Goal: Task Accomplishment & Management: Complete application form

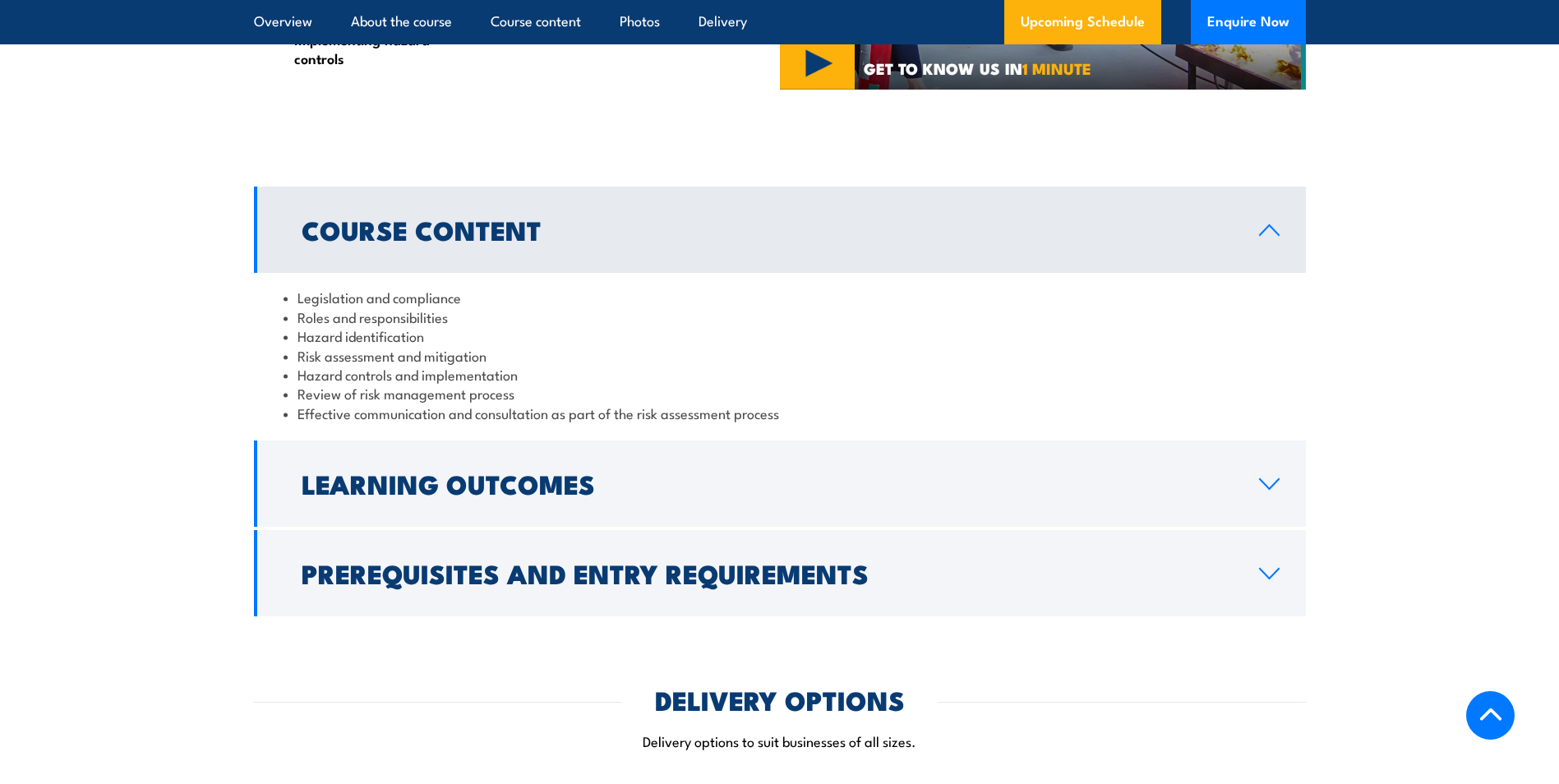
scroll to position [1479, 0]
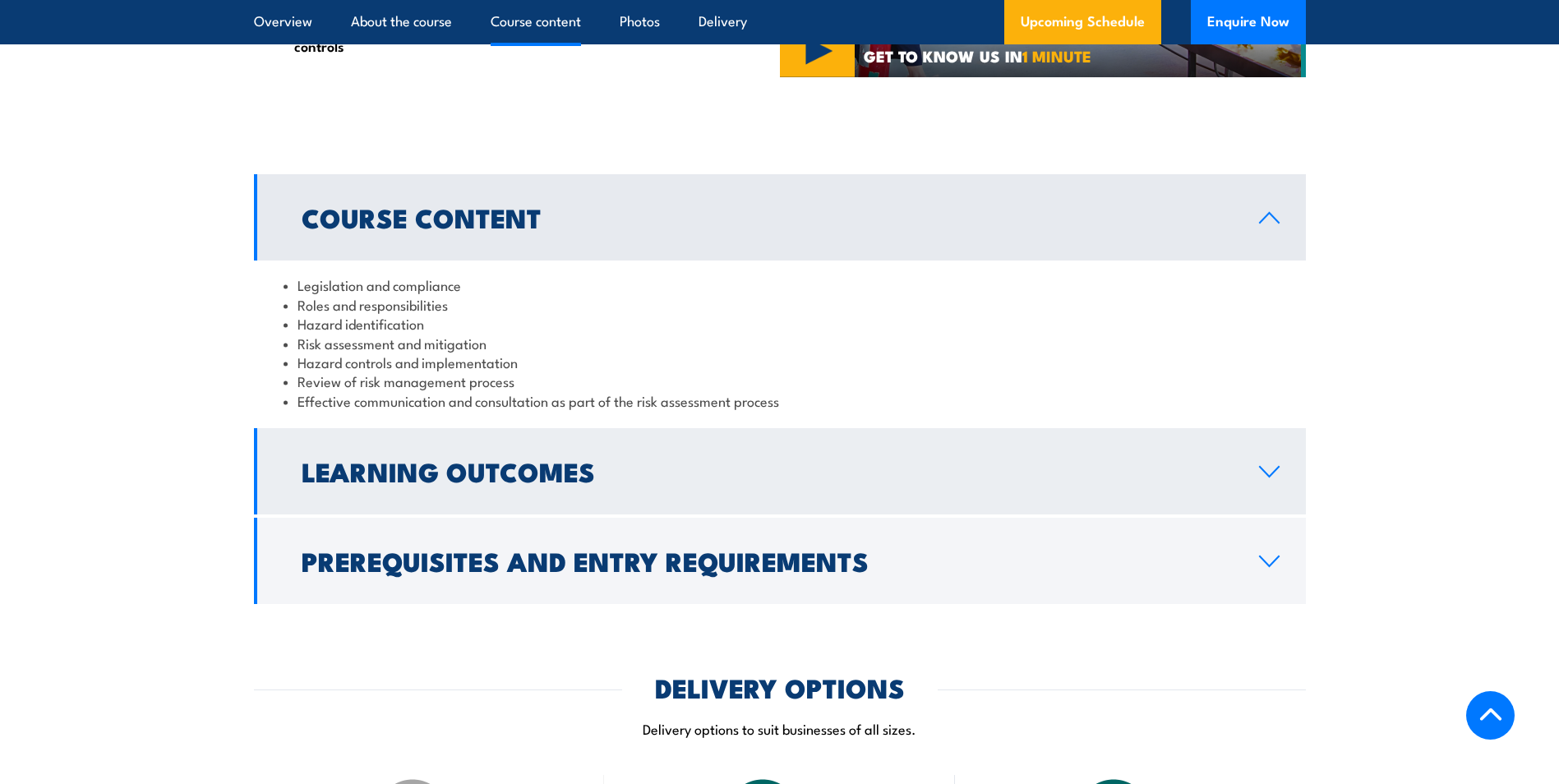
click at [443, 483] on h2 "Learning Outcomes" at bounding box center [767, 470] width 931 height 23
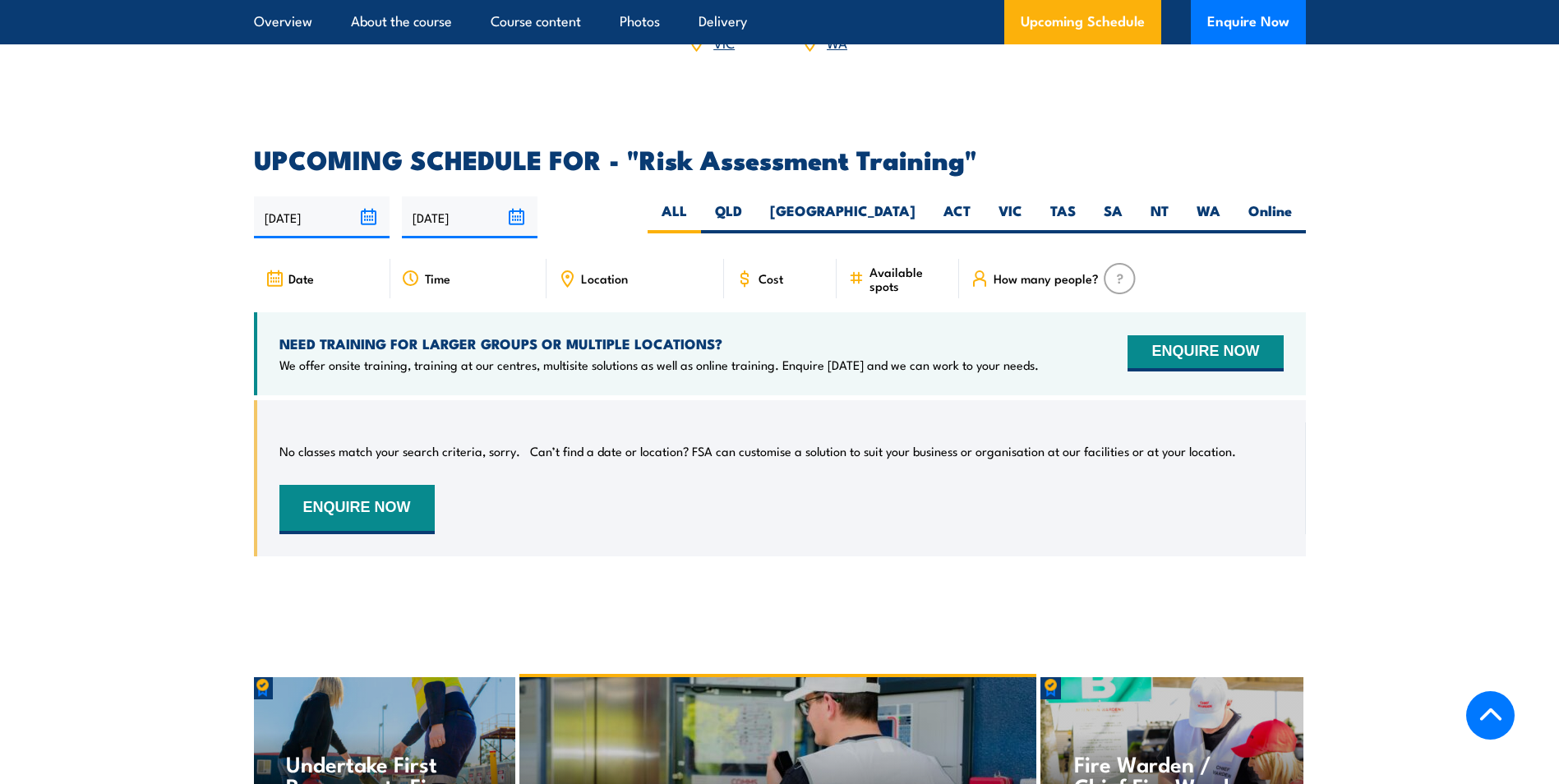
scroll to position [2629, 0]
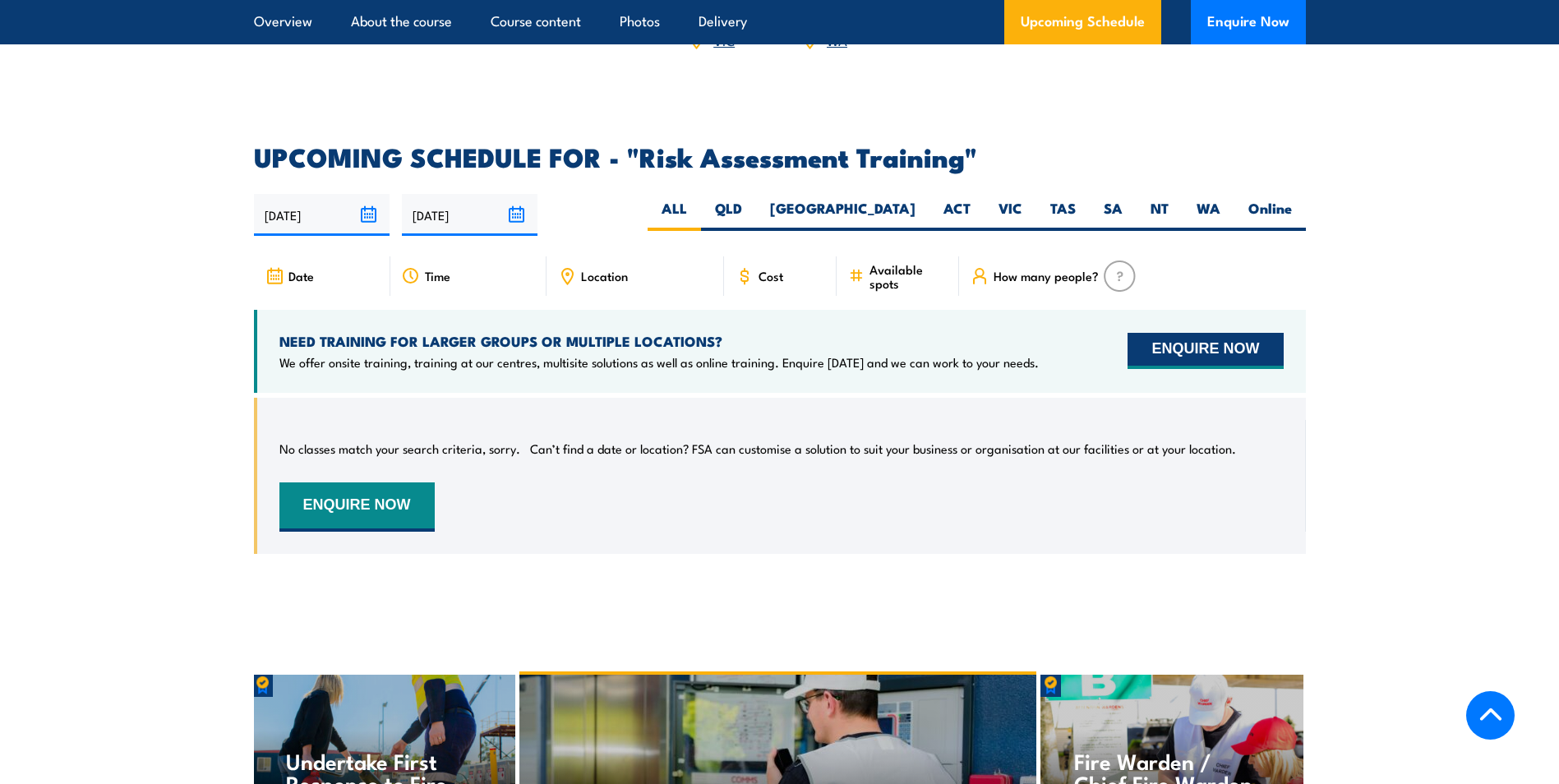
click at [1238, 338] on button "ENQUIRE NOW" at bounding box center [1205, 351] width 156 height 36
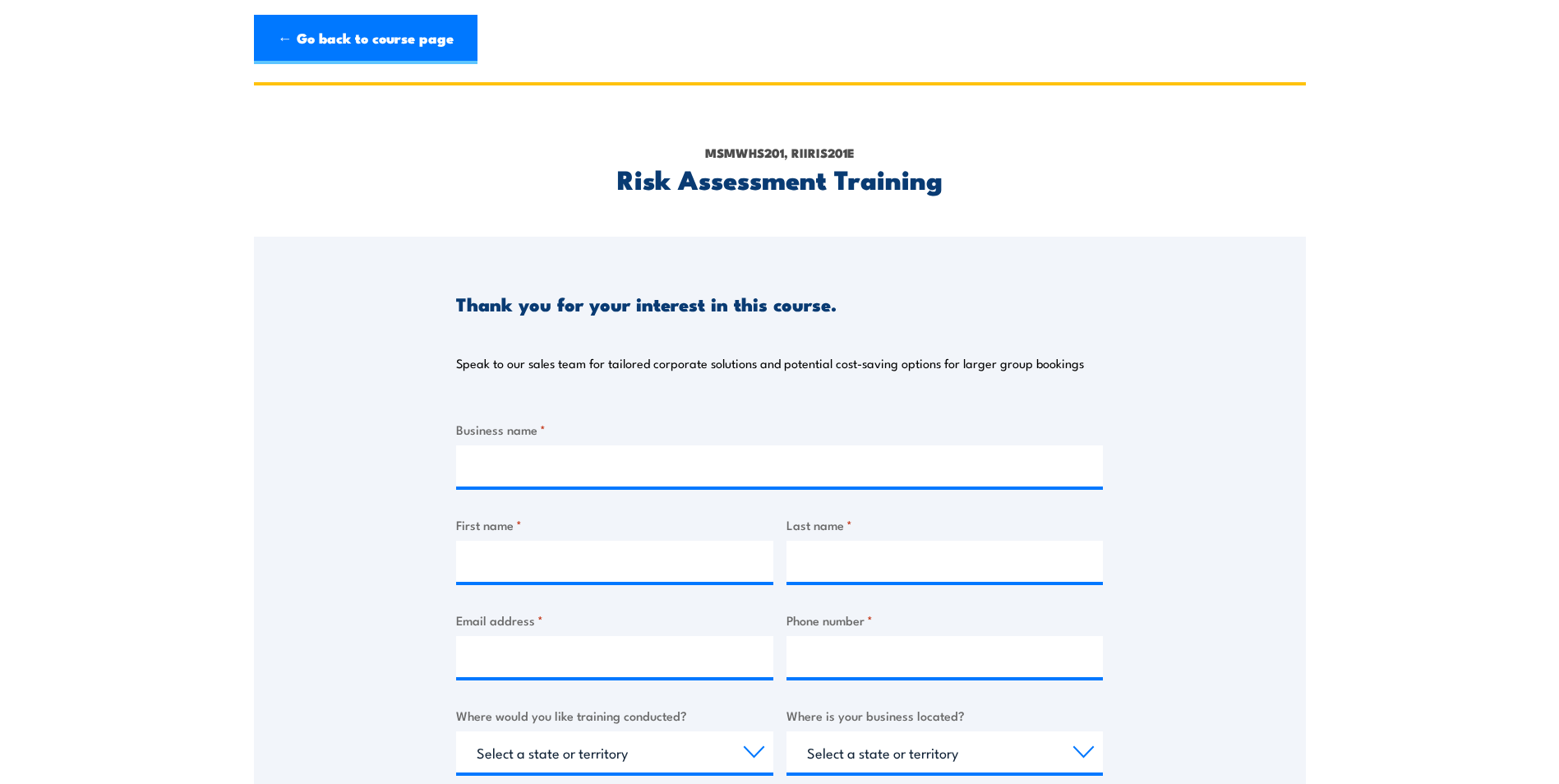
click at [396, 144] on div "MSMWHS201, RIIRIS201E Risk Assessment Training" at bounding box center [780, 160] width 1052 height 151
click at [348, 52] on link "← Go back to course page" at bounding box center [366, 40] width 224 height 49
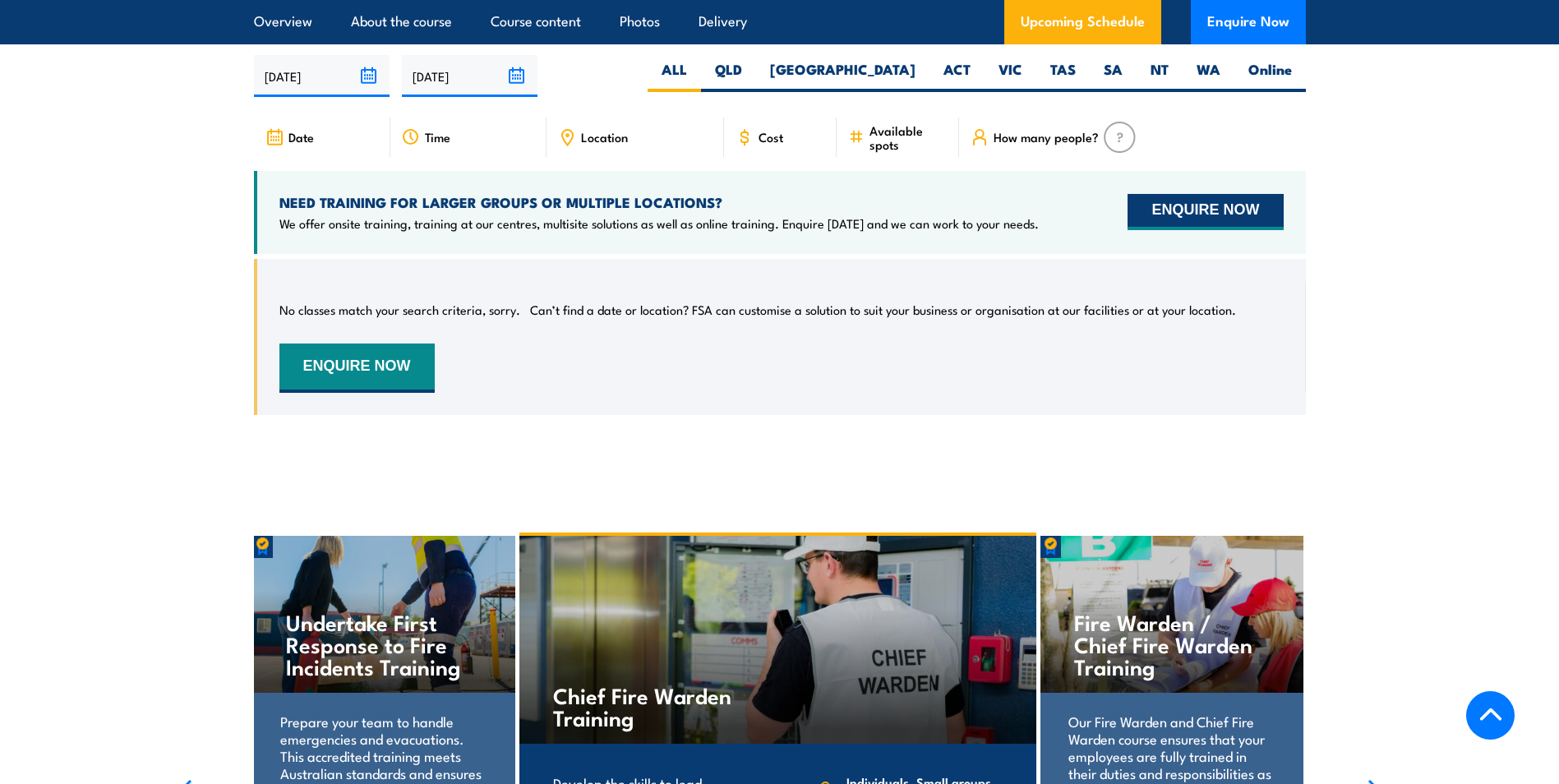
click at [1238, 205] on button "ENQUIRE NOW" at bounding box center [1205, 212] width 156 height 36
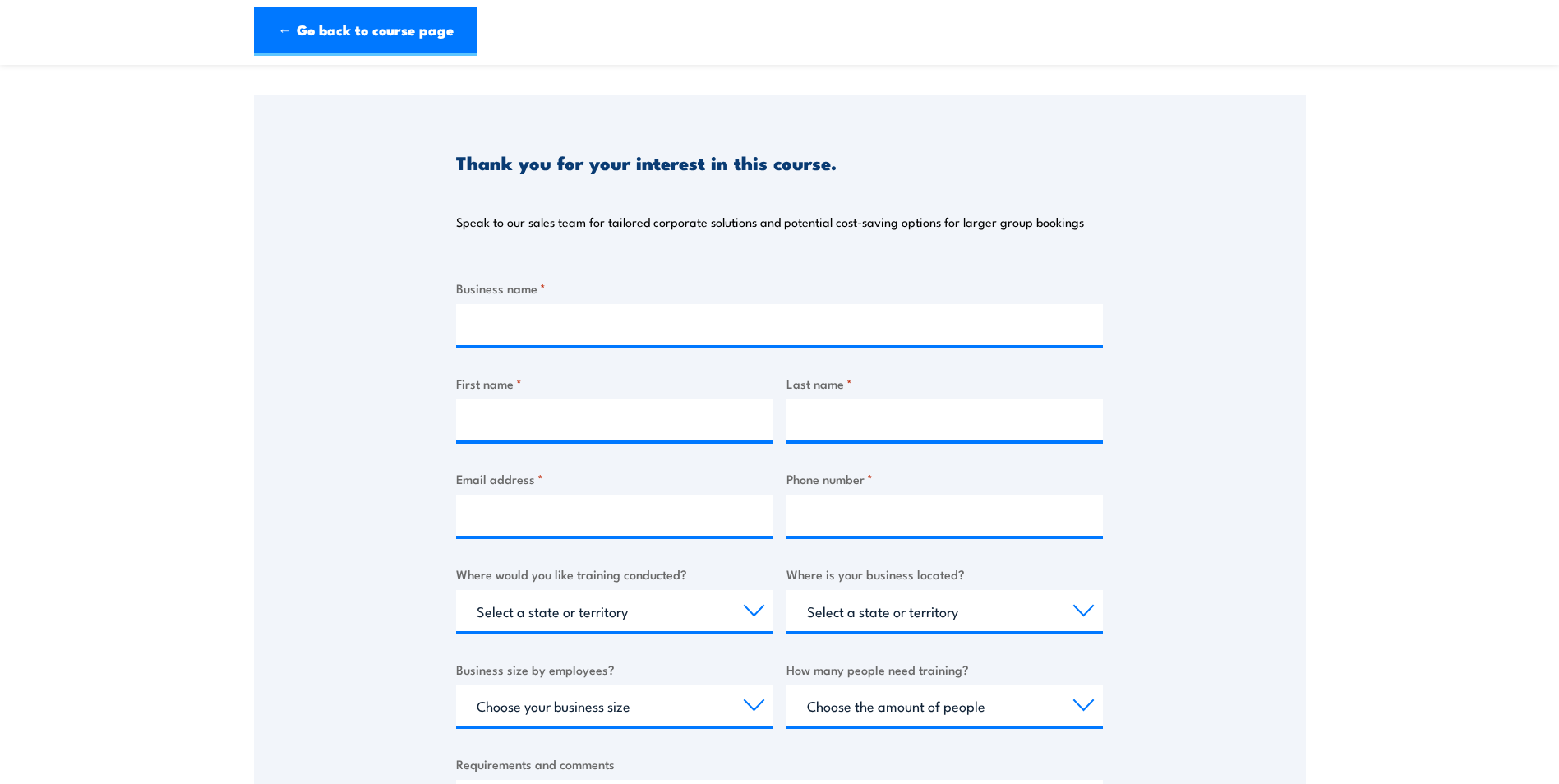
scroll to position [164, 0]
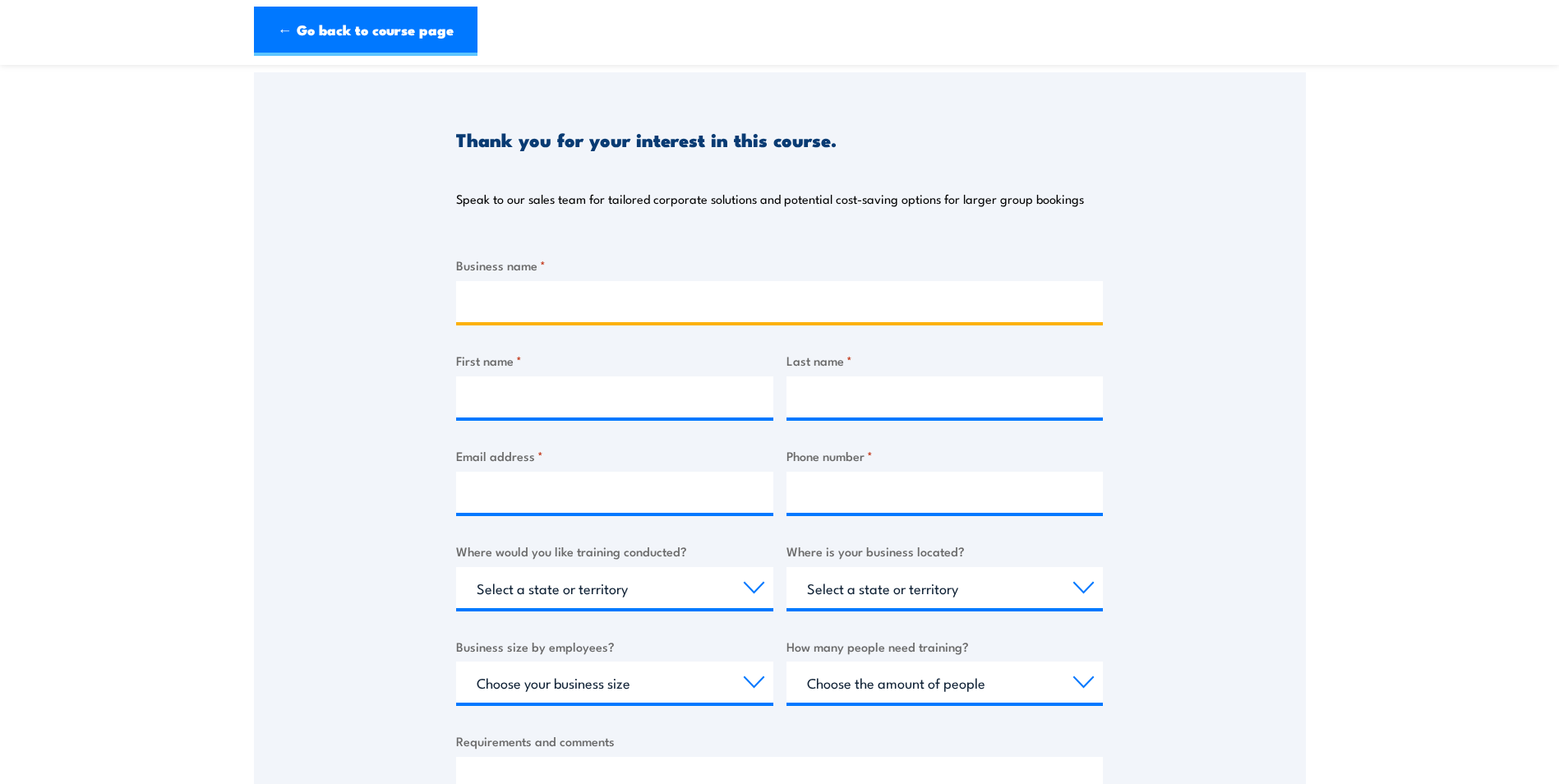
click at [483, 298] on input "Business name *" at bounding box center [780, 301] width 647 height 41
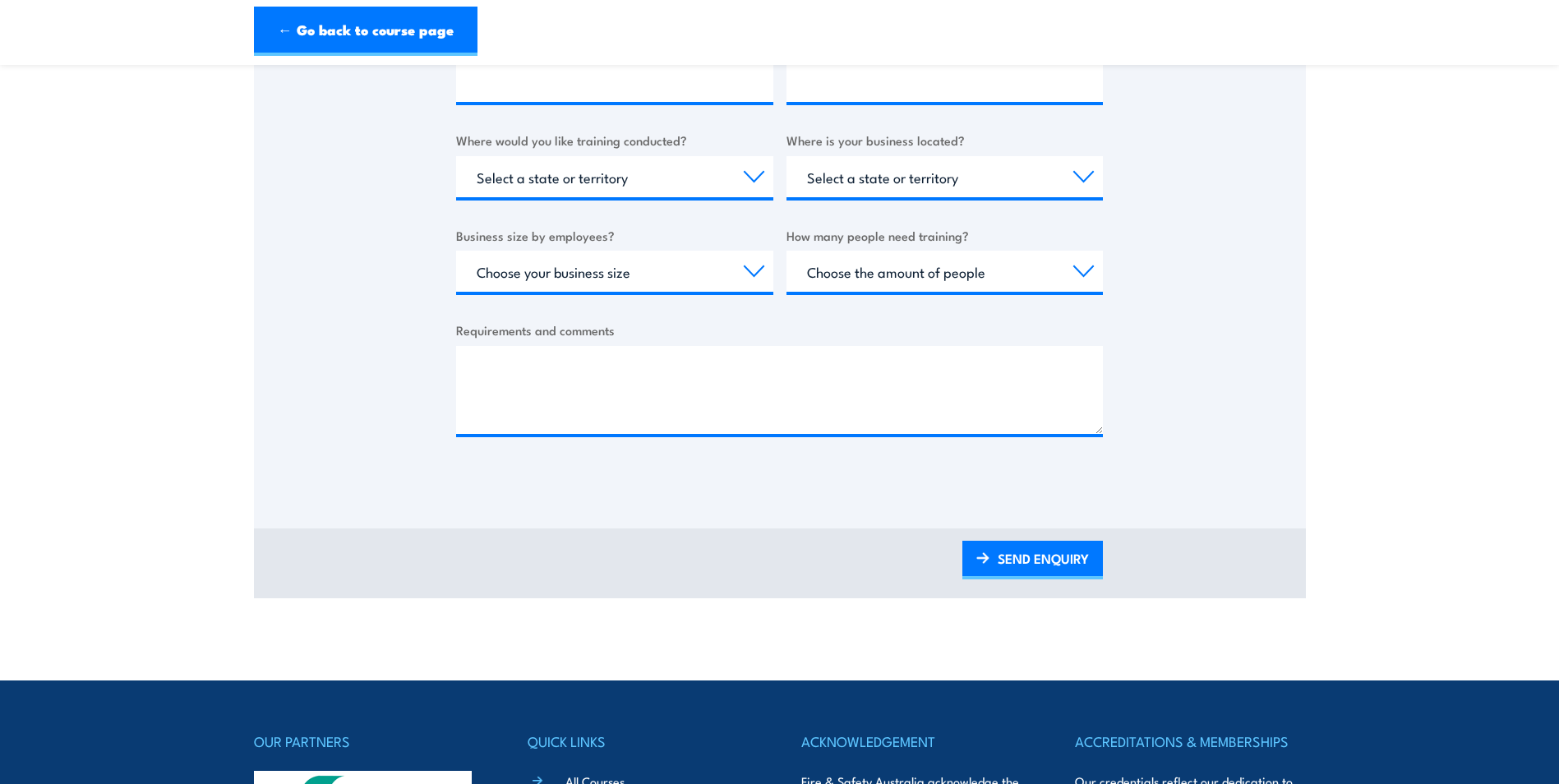
click at [1402, 422] on section "MSMWHS201, RIIRIS201E Risk Assessment Training Thank you for your interest in t…" at bounding box center [780, 52] width 1559 height 1091
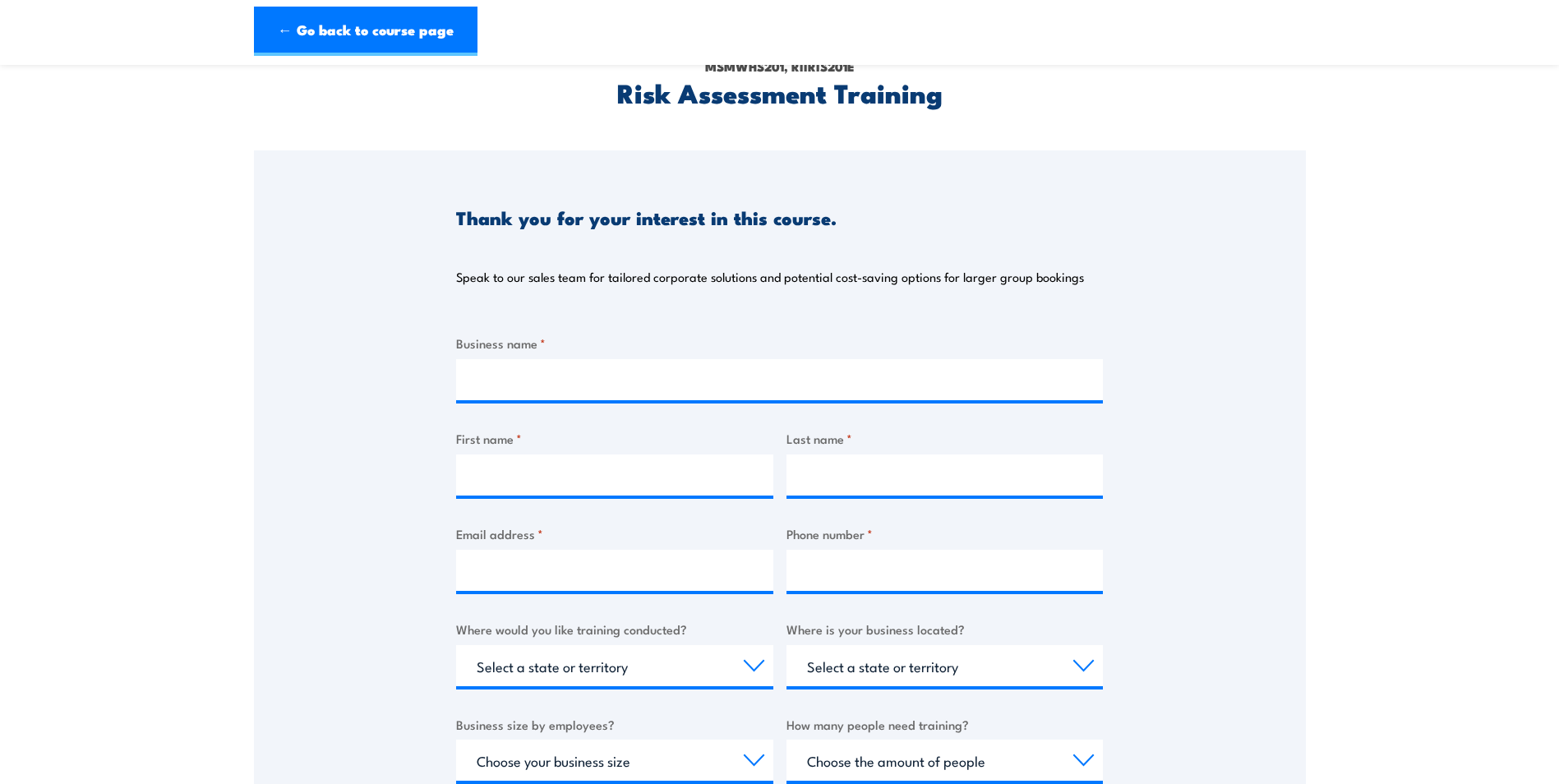
scroll to position [0, 0]
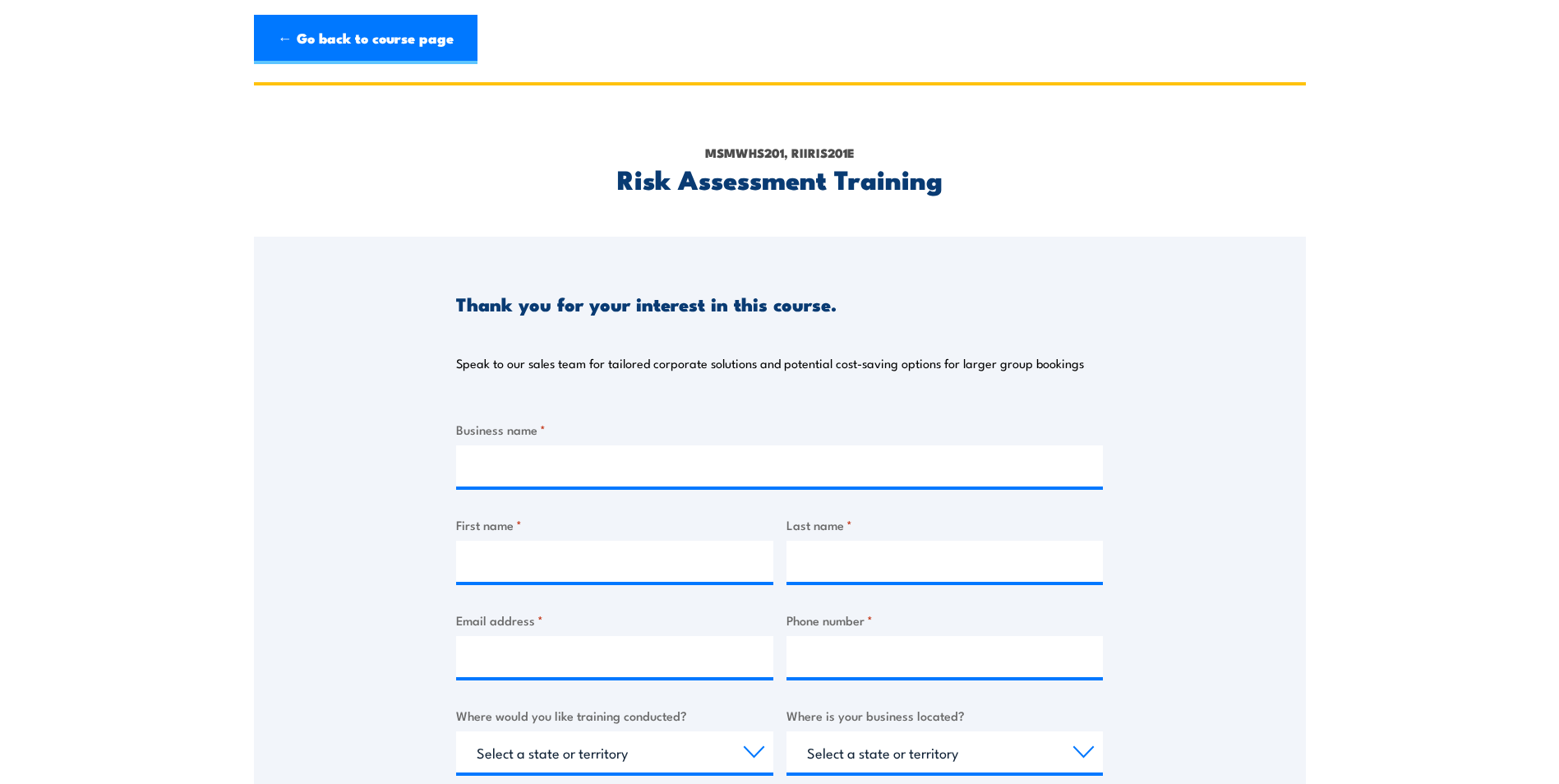
drag, startPoint x: 396, startPoint y: 39, endPoint x: 594, endPoint y: 27, distance: 198.4
click at [396, 39] on link "← Go back to course page" at bounding box center [366, 40] width 224 height 49
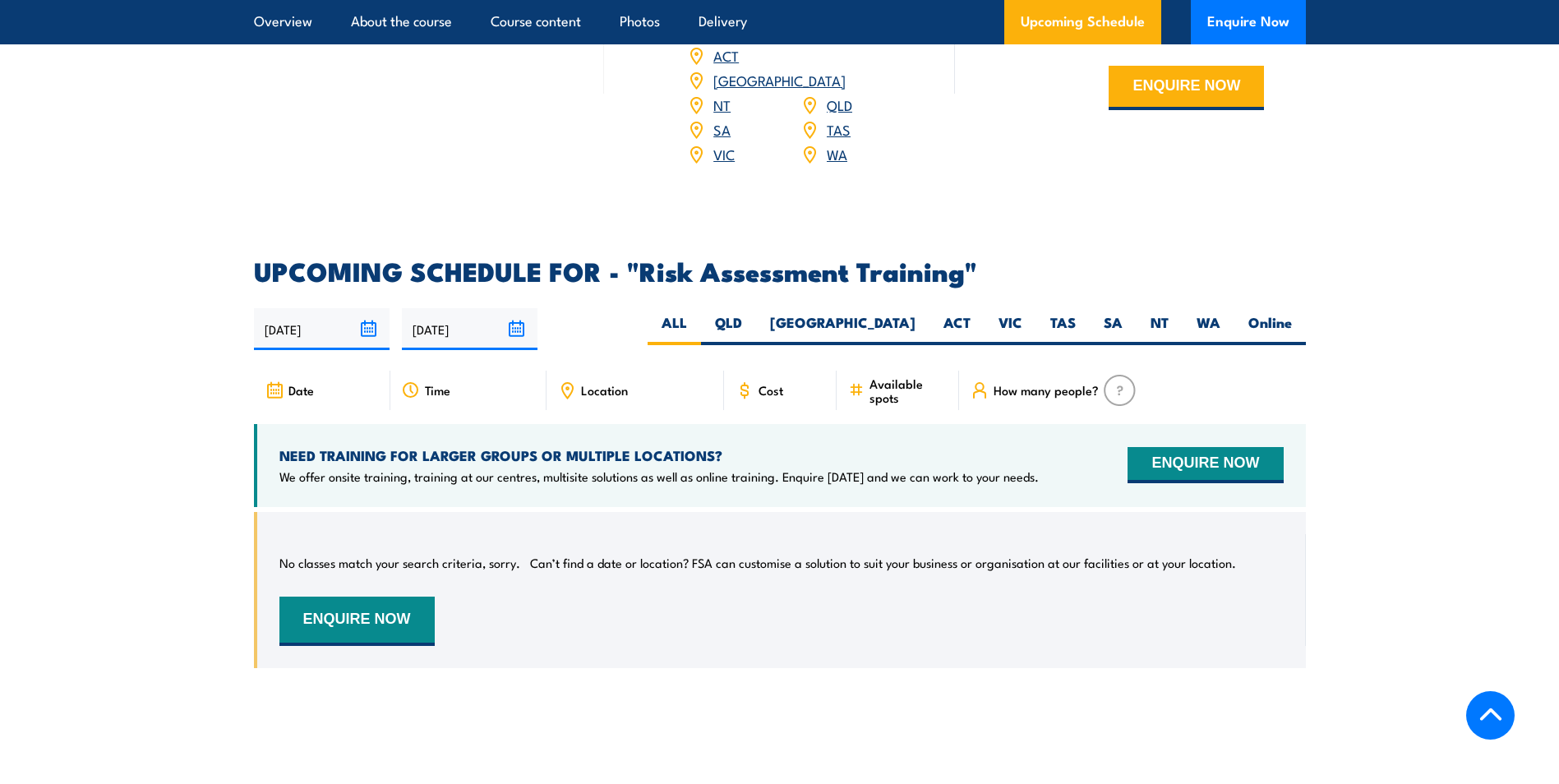
scroll to position [2453, 0]
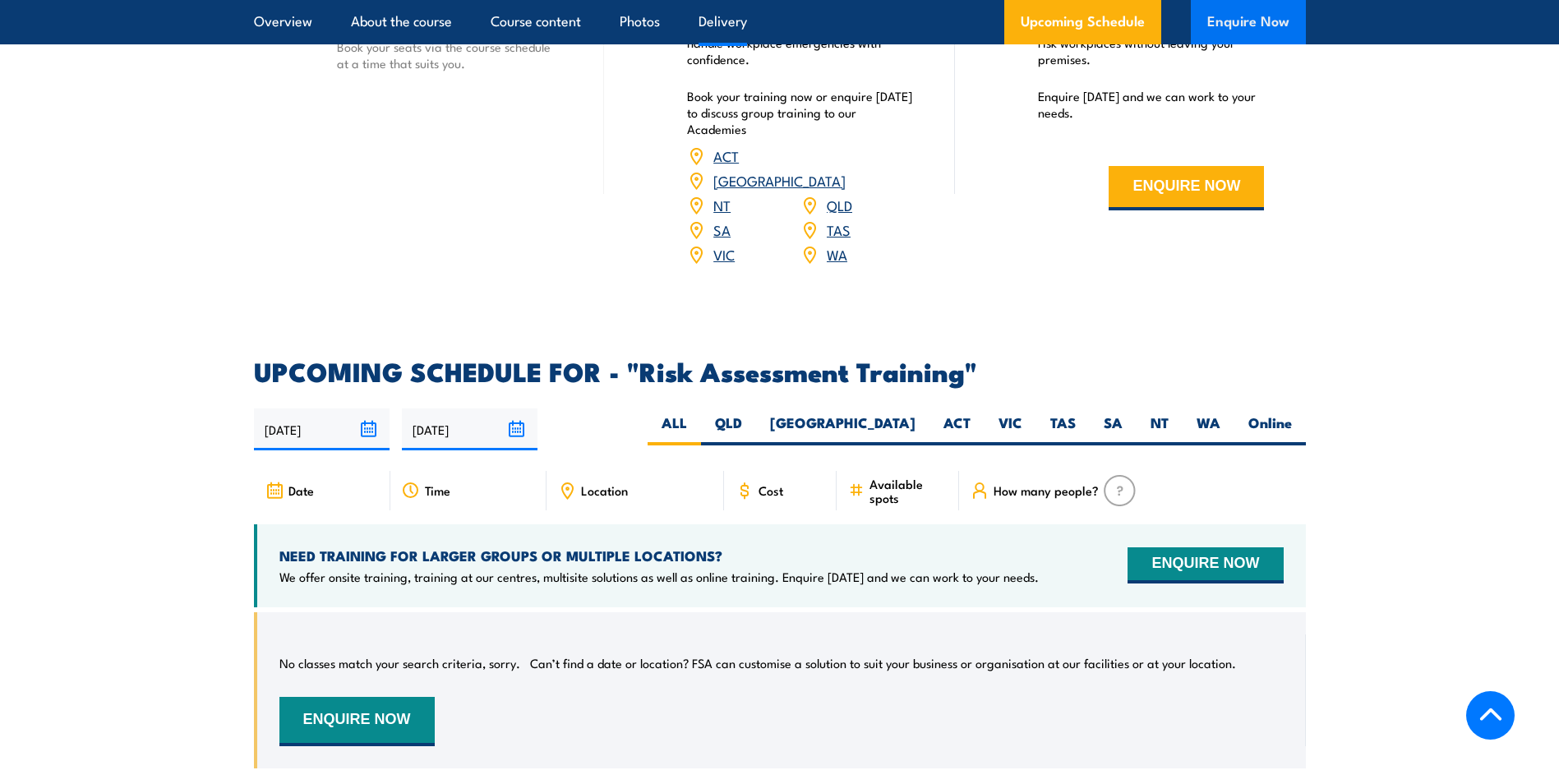
click at [1266, 24] on button "Enquire Now" at bounding box center [1248, 22] width 115 height 45
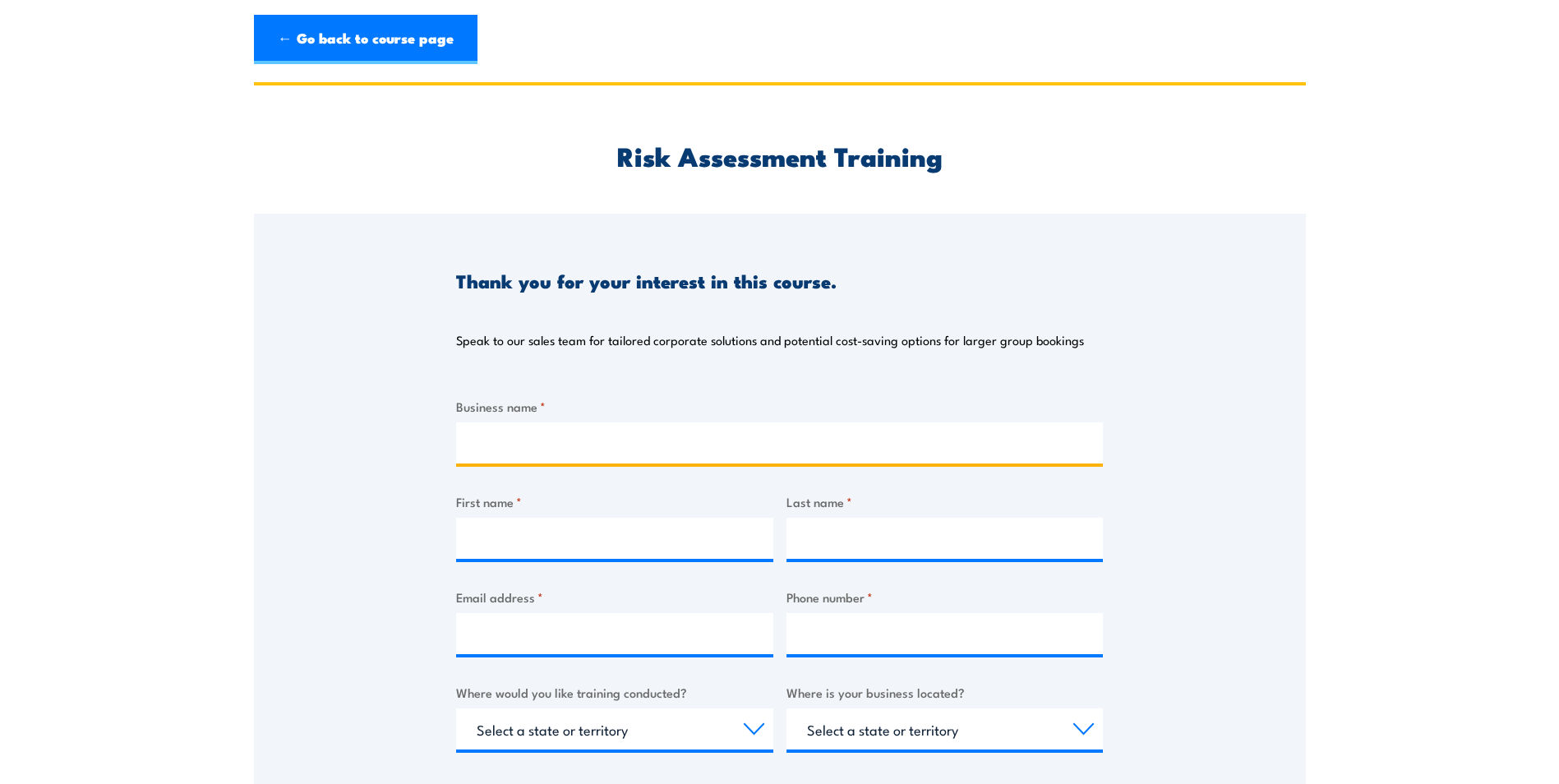
click at [496, 423] on input "Business name *" at bounding box center [780, 442] width 647 height 41
type input "Casino Food Company"
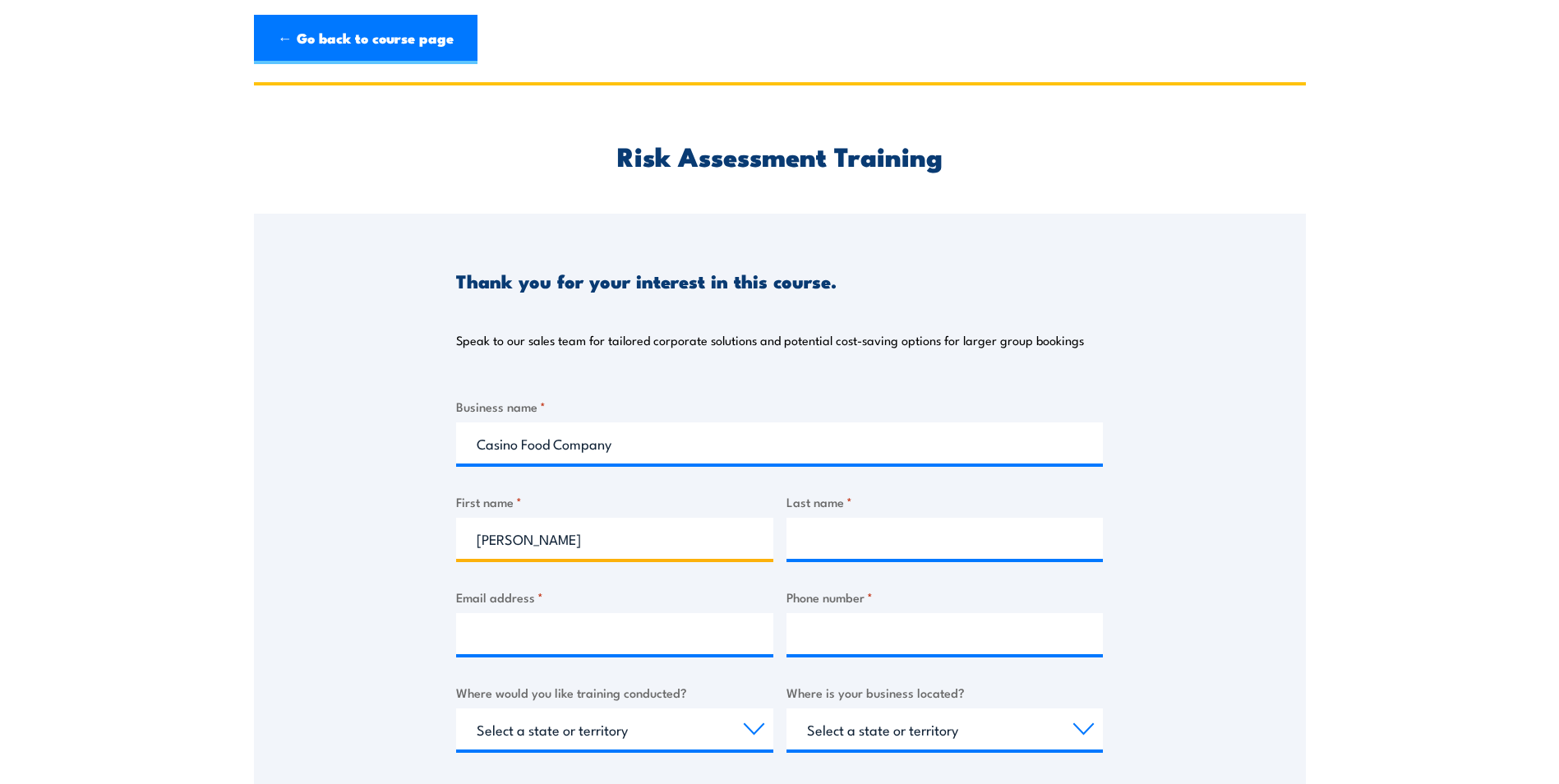
type input "Hannah"
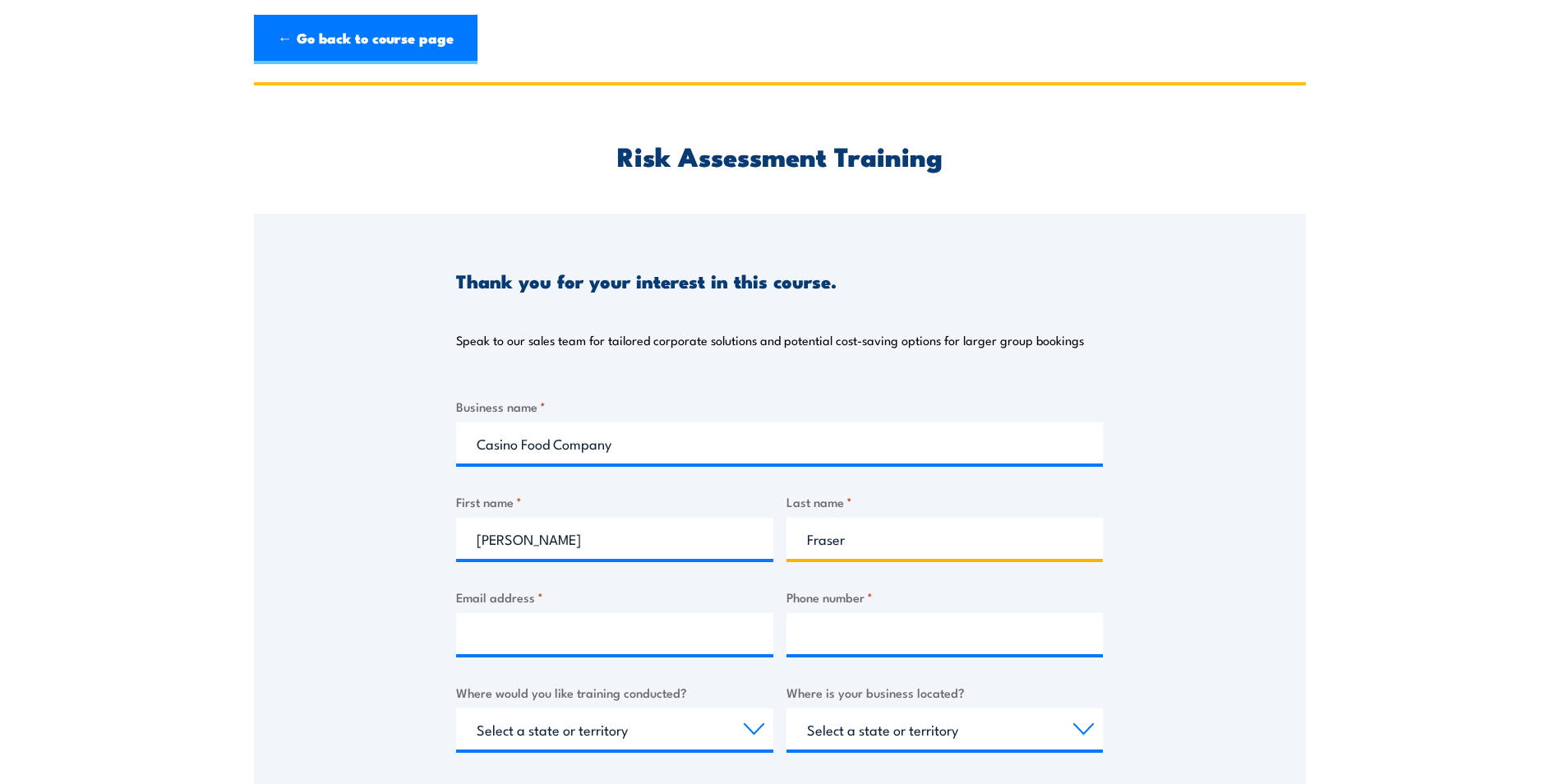
type input "Fraser"
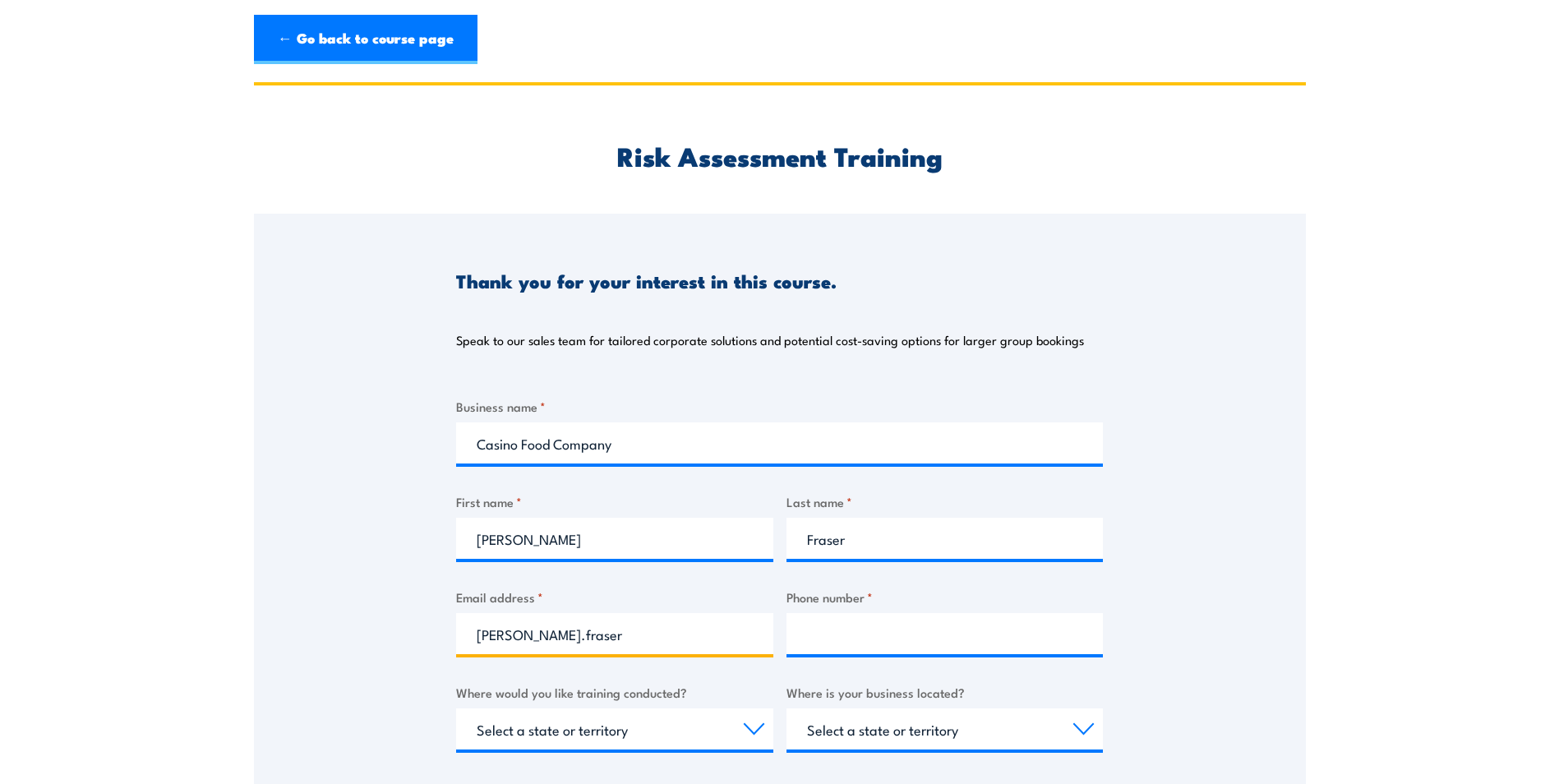
type input "hannah.fraser@casinofoodco.com.au"
type input "0488015554"
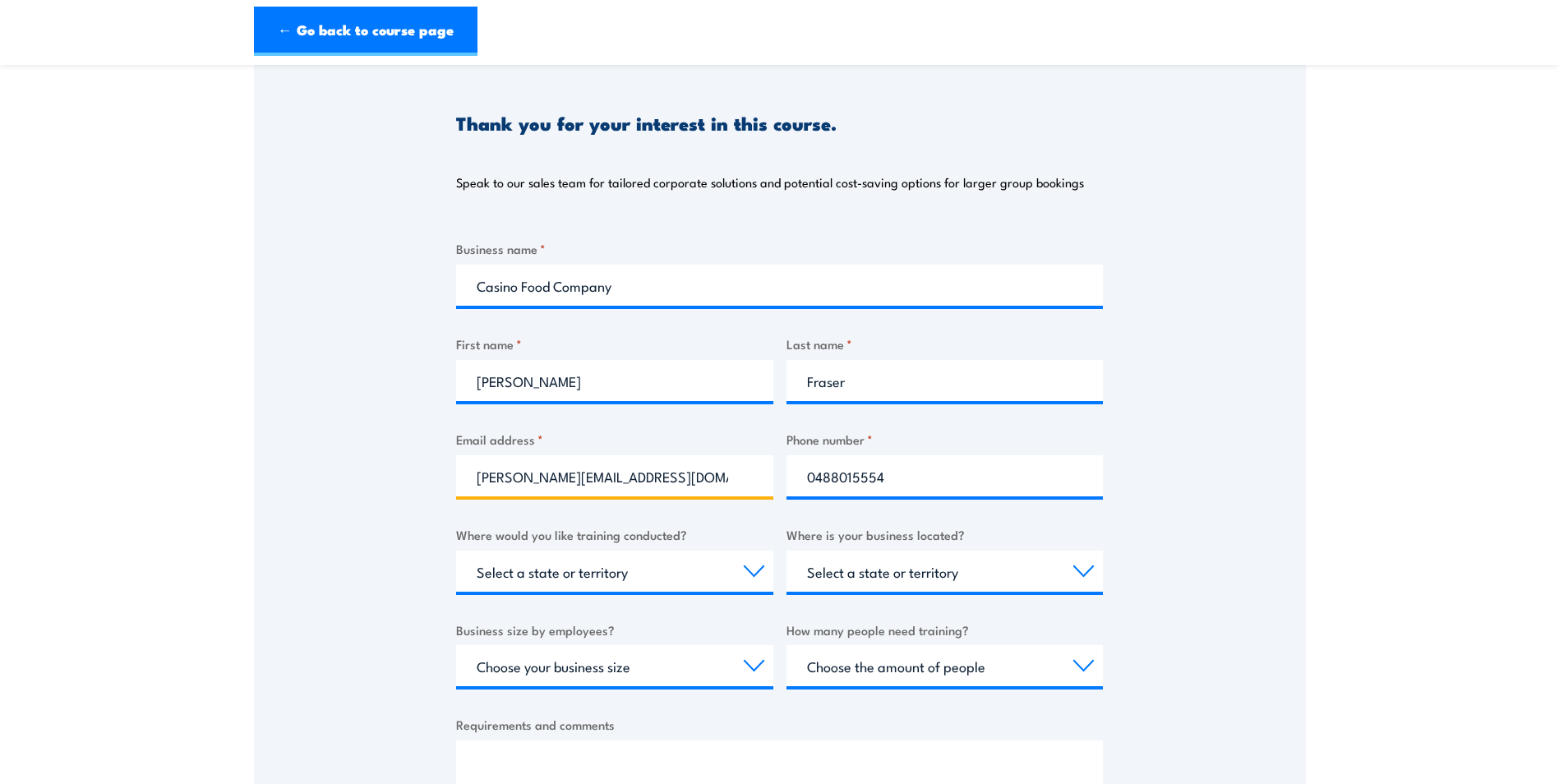
scroll to position [164, 0]
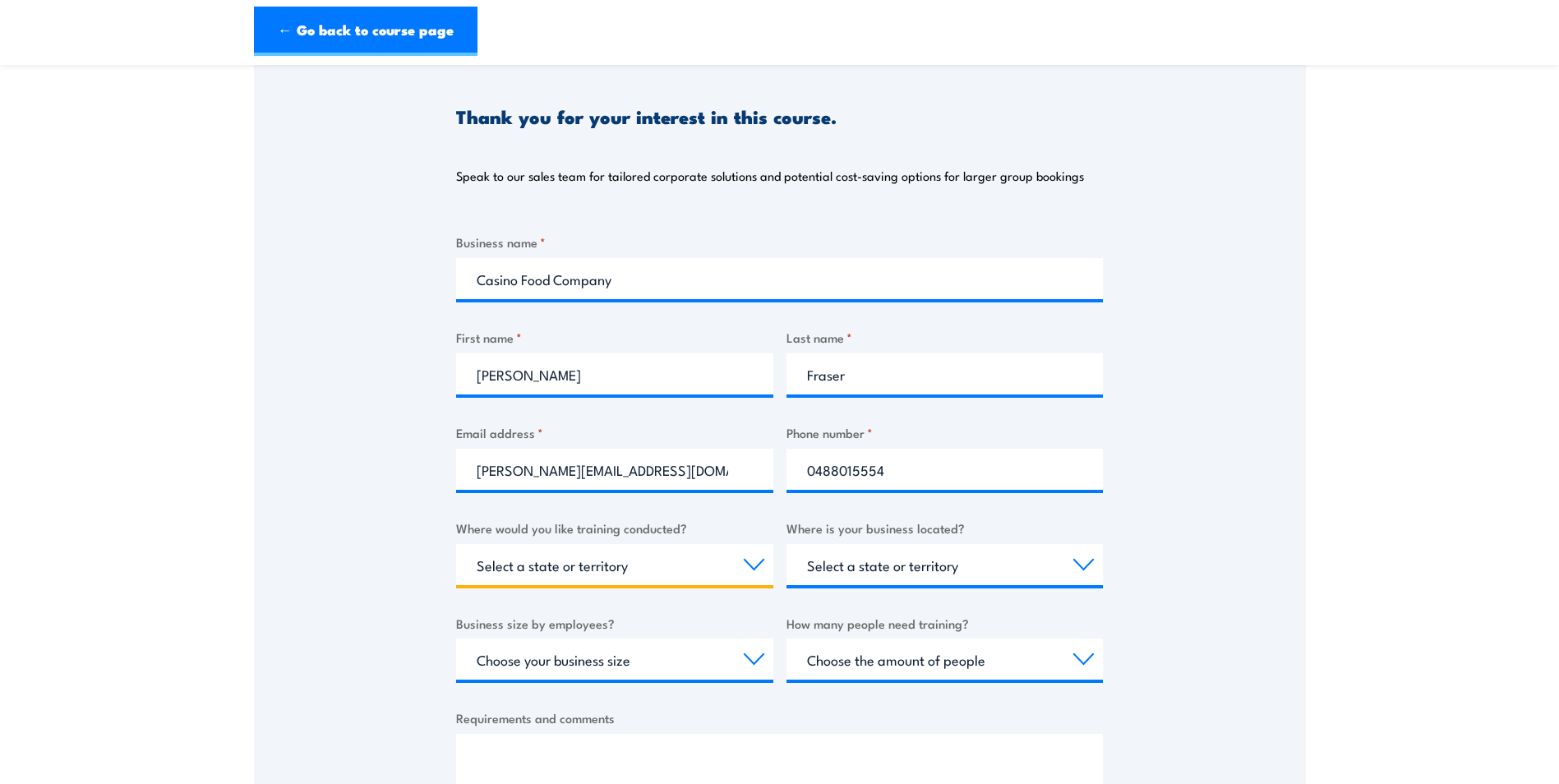
click at [624, 570] on select "Select a state or territory Nationally - multiple locations QLD NSW VIC SA ACT …" at bounding box center [614, 564] width 318 height 41
select select "[GEOGRAPHIC_DATA]"
click at [456, 544] on select "Select a state or territory Nationally - multiple locations QLD NSW VIC SA ACT …" at bounding box center [614, 564] width 318 height 41
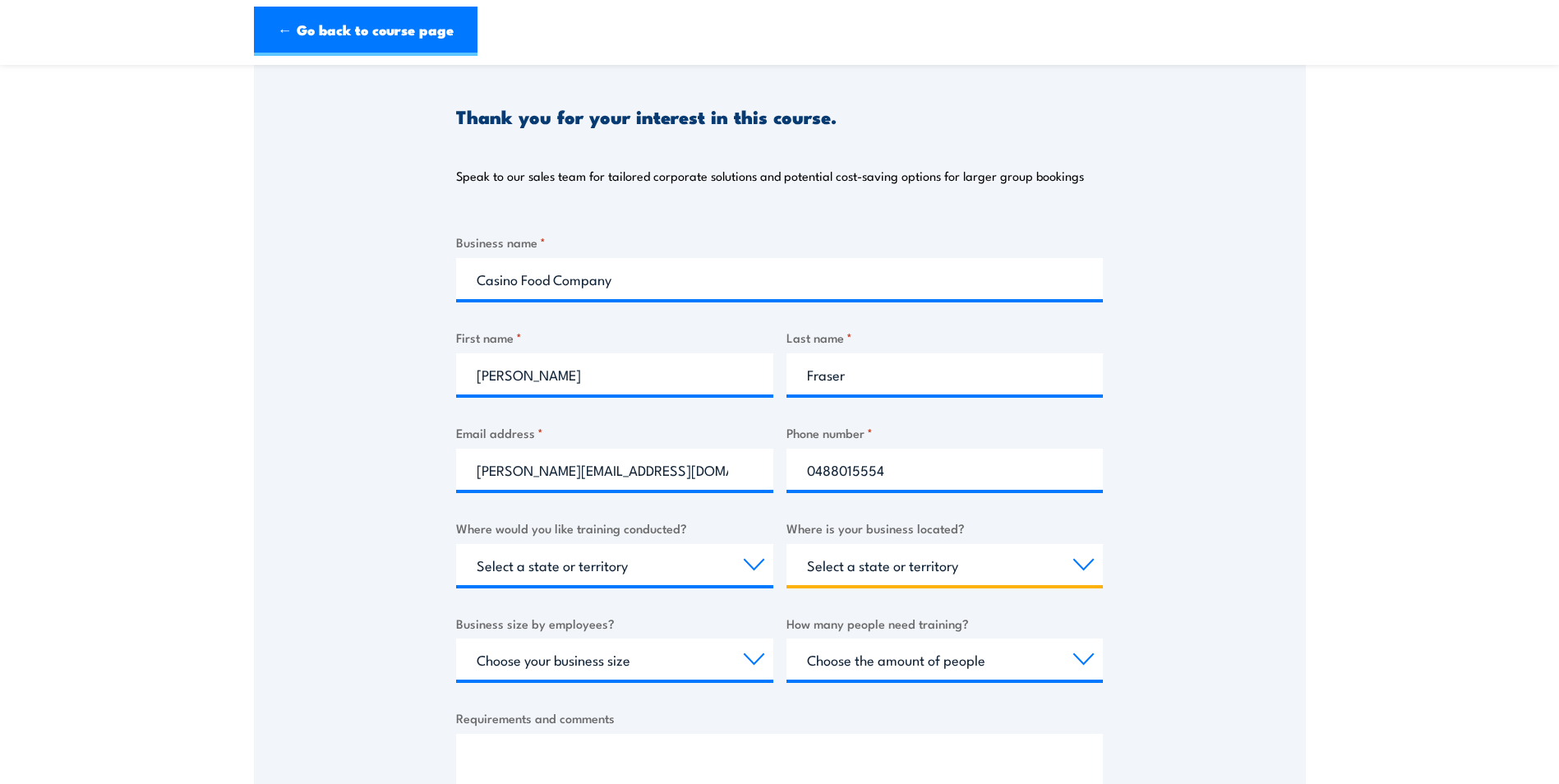
click at [905, 570] on select "Select a state or territory QLD NSW VIC SA ACT WA TAS NT" at bounding box center [945, 564] width 318 height 41
select select "[GEOGRAPHIC_DATA]"
click at [786, 544] on select "Select a state or territory QLD NSW VIC SA ACT WA TAS NT" at bounding box center [945, 564] width 318 height 41
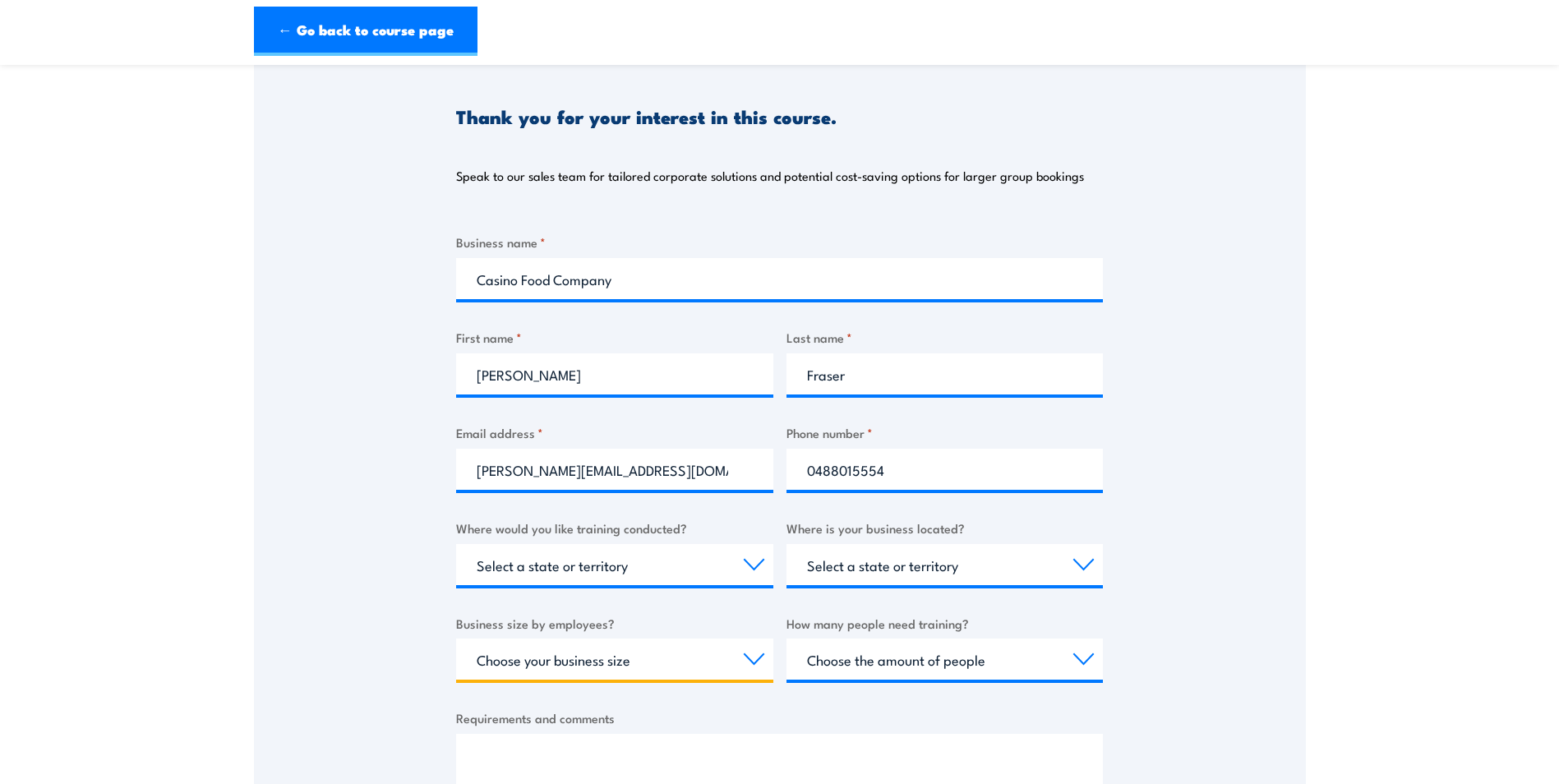
click at [673, 665] on select "Choose your business size 1 to 19 20 to 199 200+" at bounding box center [614, 658] width 318 height 41
select select "200+"
click at [456, 638] on select "Choose your business size 1 to 19 20 to 199 200+" at bounding box center [614, 658] width 318 height 41
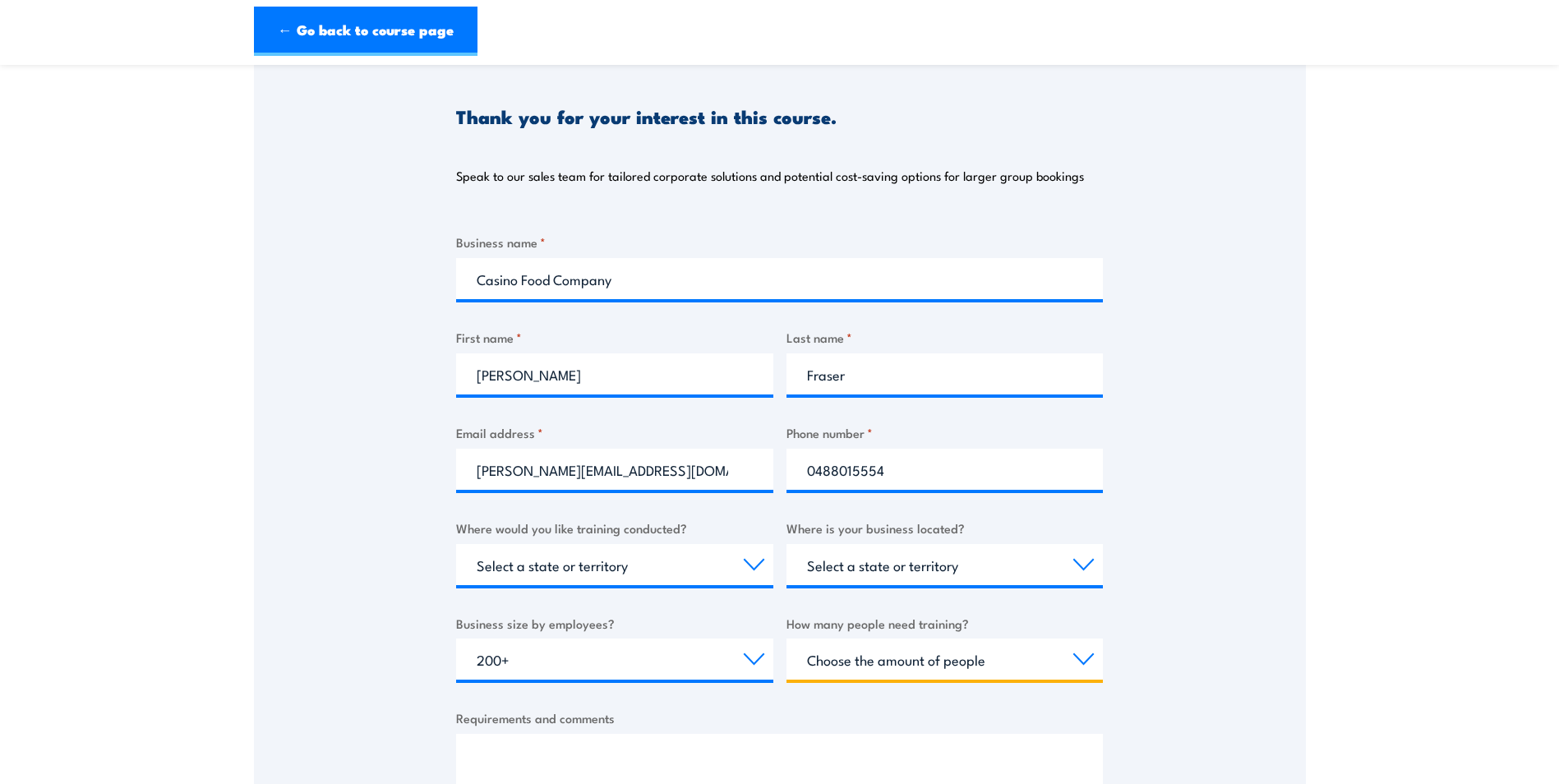
click at [895, 672] on select "Choose the amount of people 1 to 4 5 to 19 20+" at bounding box center [945, 658] width 318 height 41
select select "20+"
click at [786, 638] on select "Choose the amount of people 1 to 4 5 to 19 20+" at bounding box center [945, 658] width 318 height 41
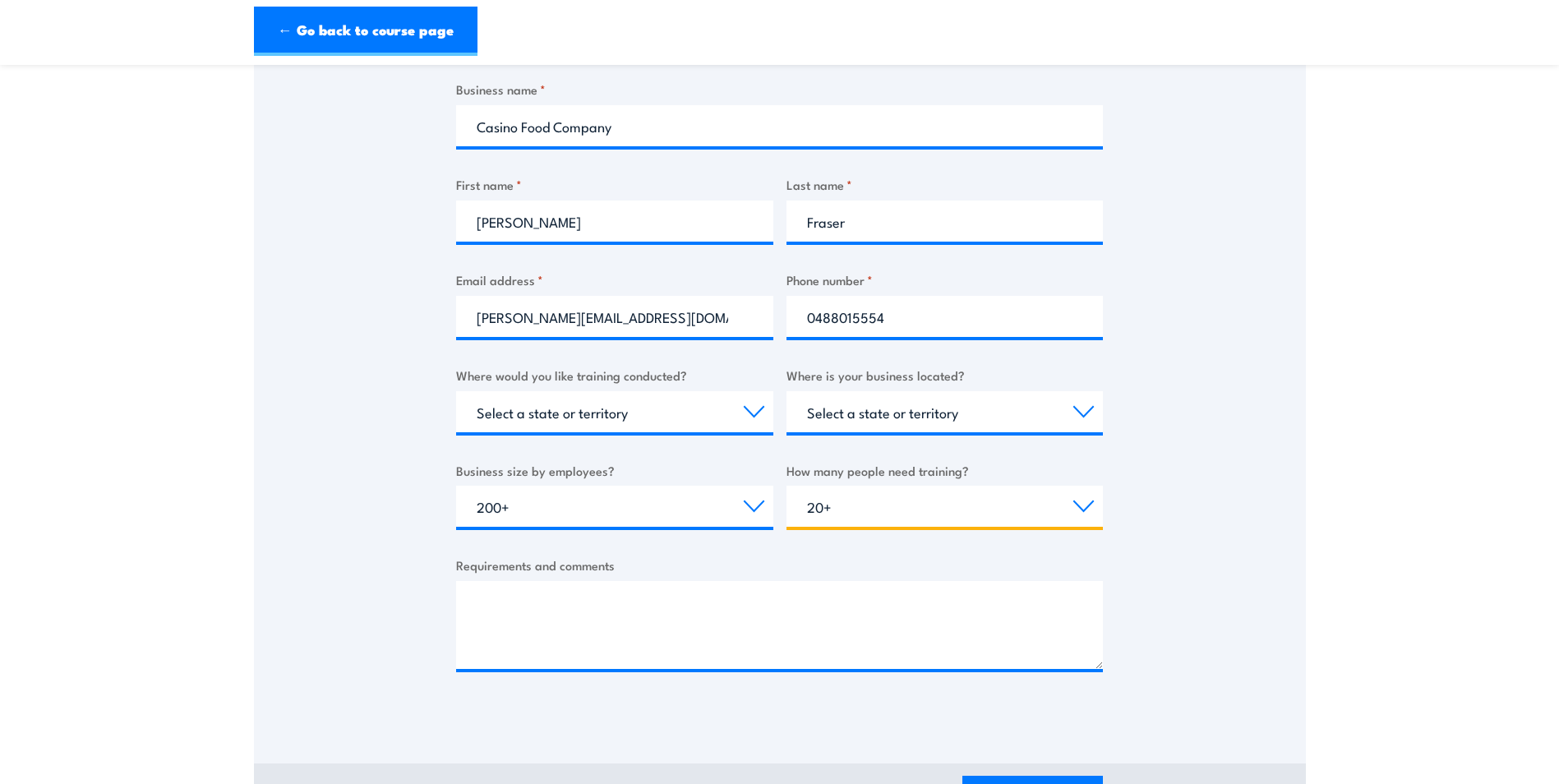
scroll to position [329, 0]
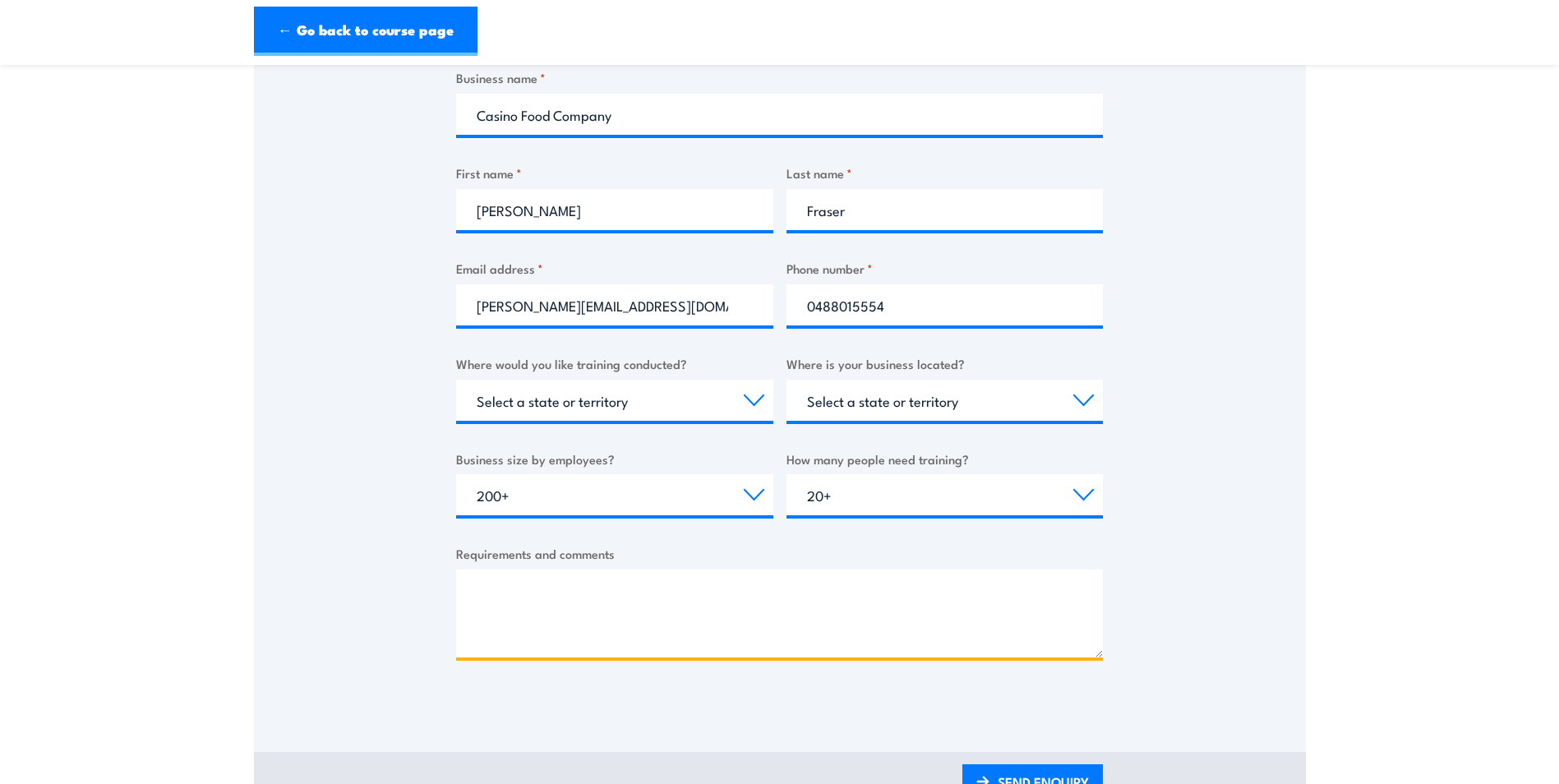
click at [558, 593] on textarea "Requirements and comments" at bounding box center [780, 613] width 647 height 88
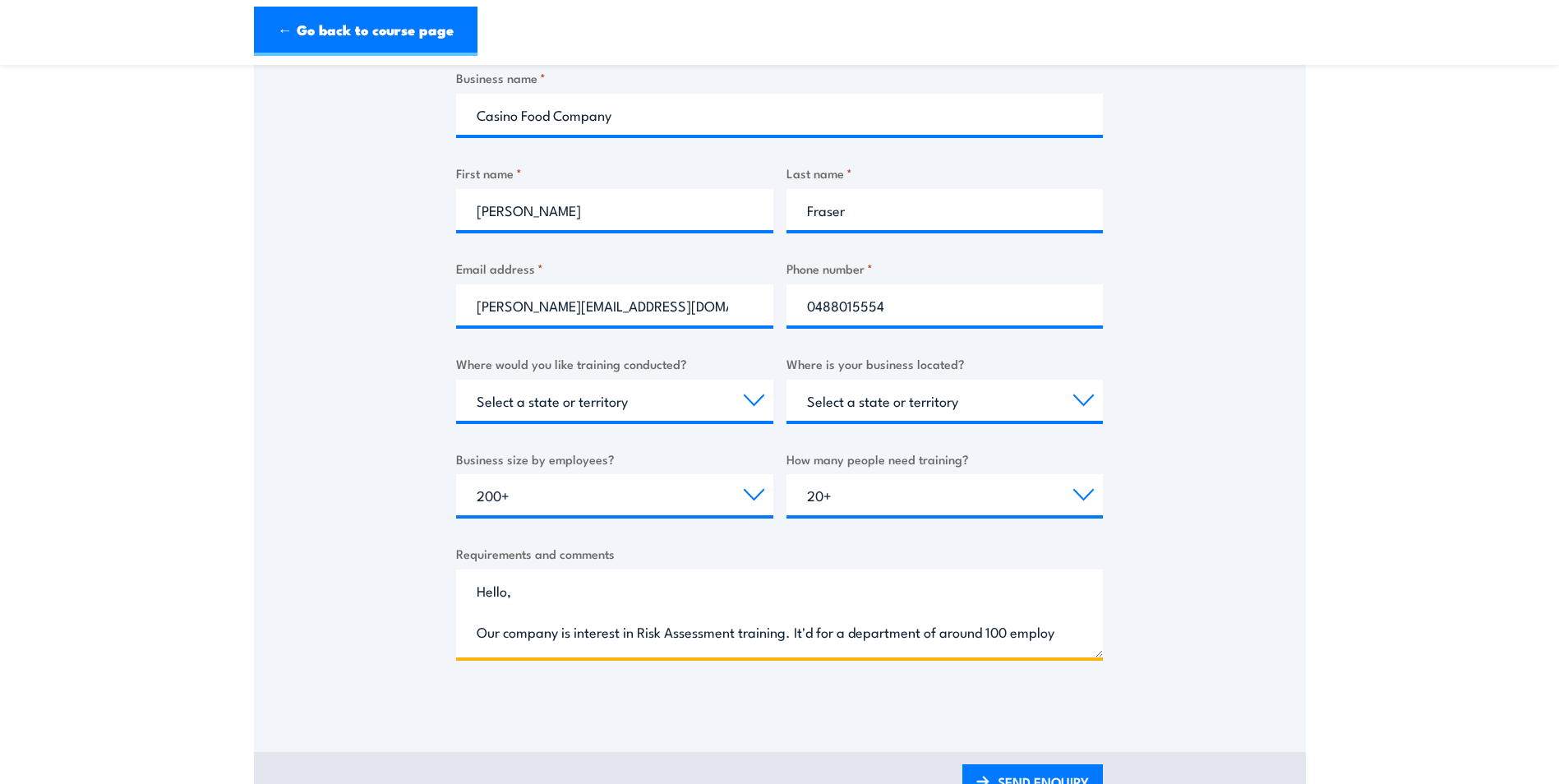
scroll to position [26, 0]
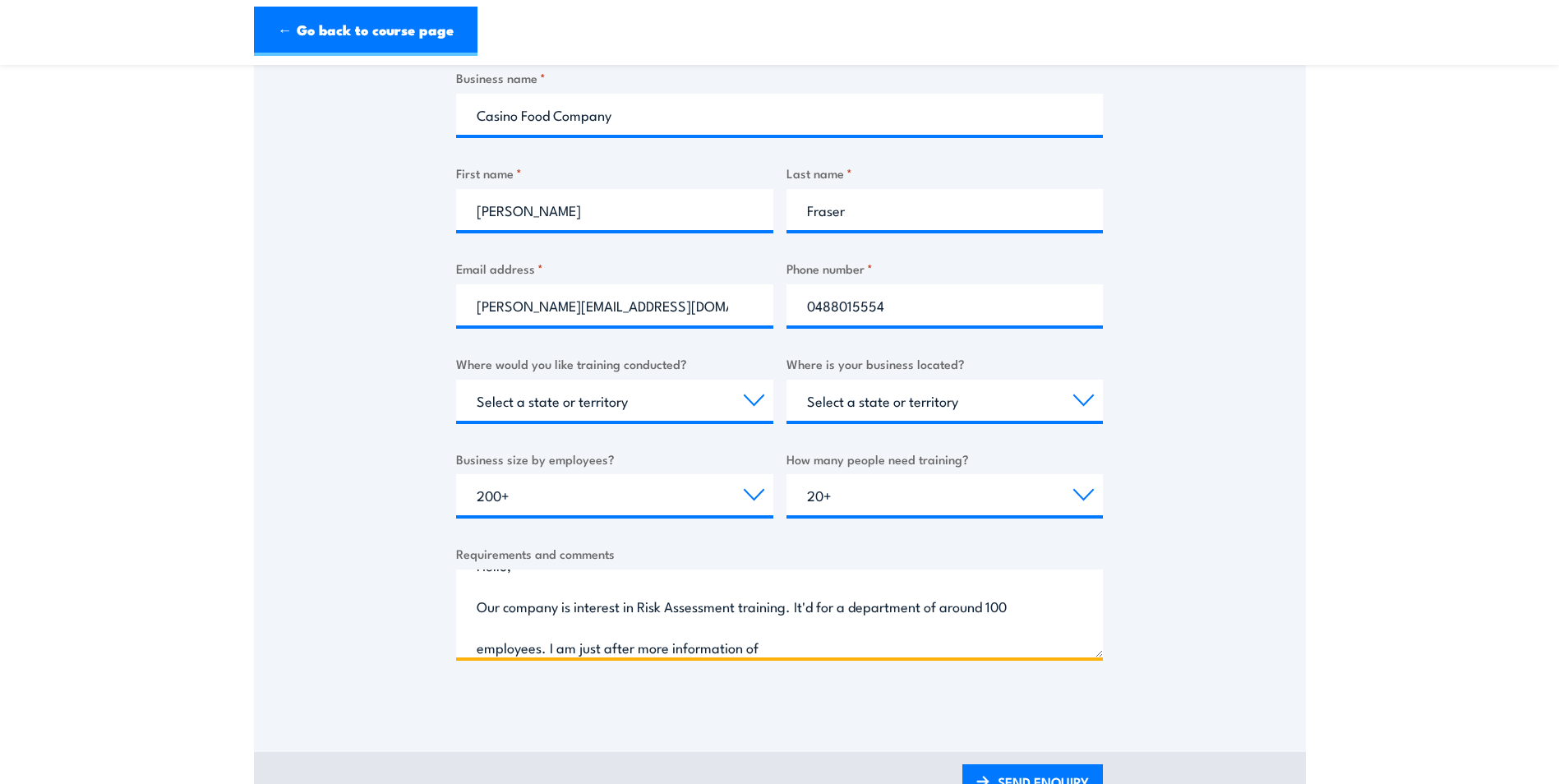
drag, startPoint x: 989, startPoint y: 607, endPoint x: 929, endPoint y: 604, distance: 60.1
click at [929, 604] on textarea "Hello, Our company is interest in Risk Assessment training. It'd for a departme…" at bounding box center [780, 613] width 647 height 88
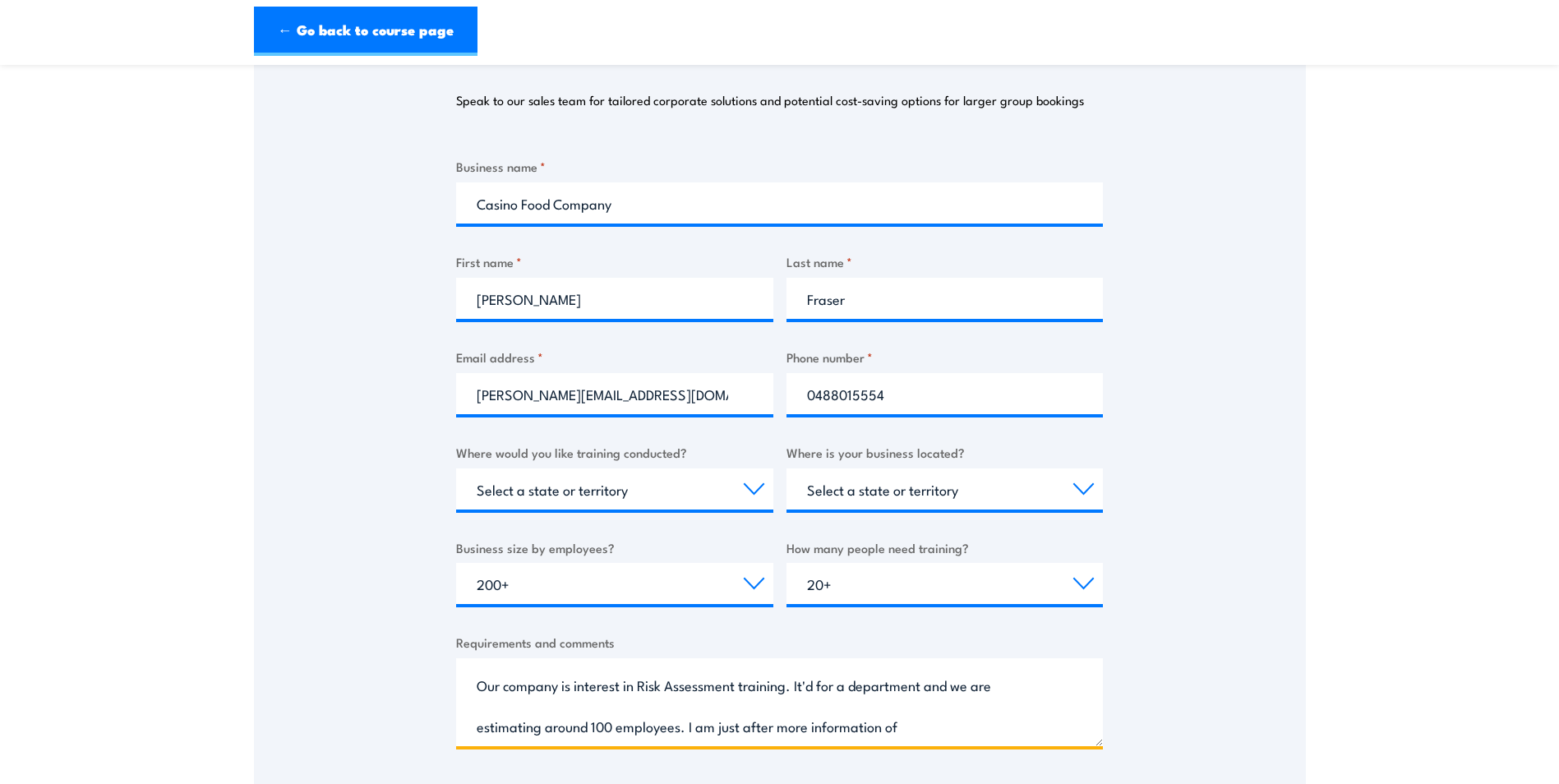
scroll to position [410, 0]
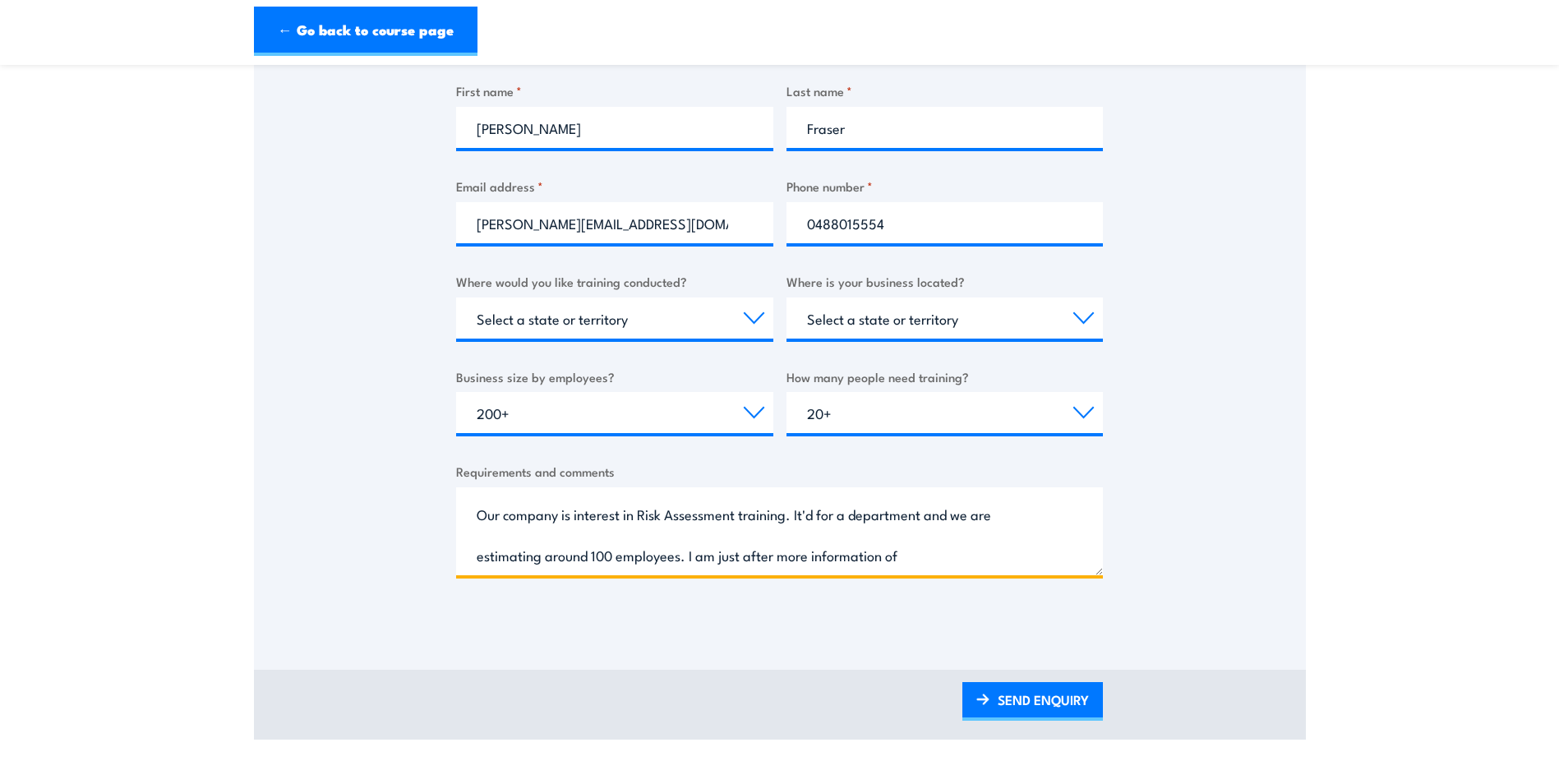
click at [910, 556] on textarea "Hello, Our company is interest in Risk Assessment training. It'd for a departme…" at bounding box center [780, 531] width 647 height 88
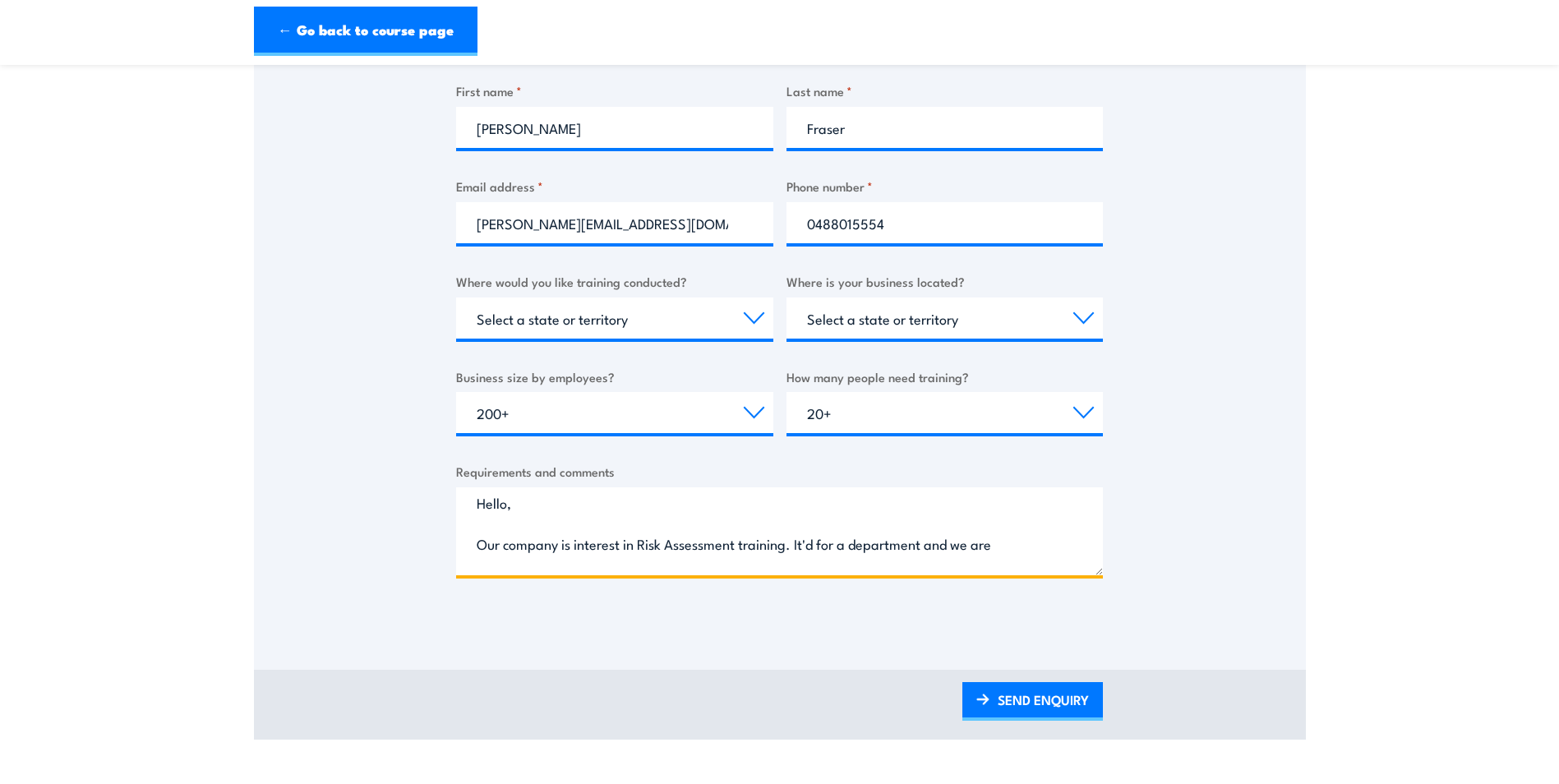
scroll to position [0, 0]
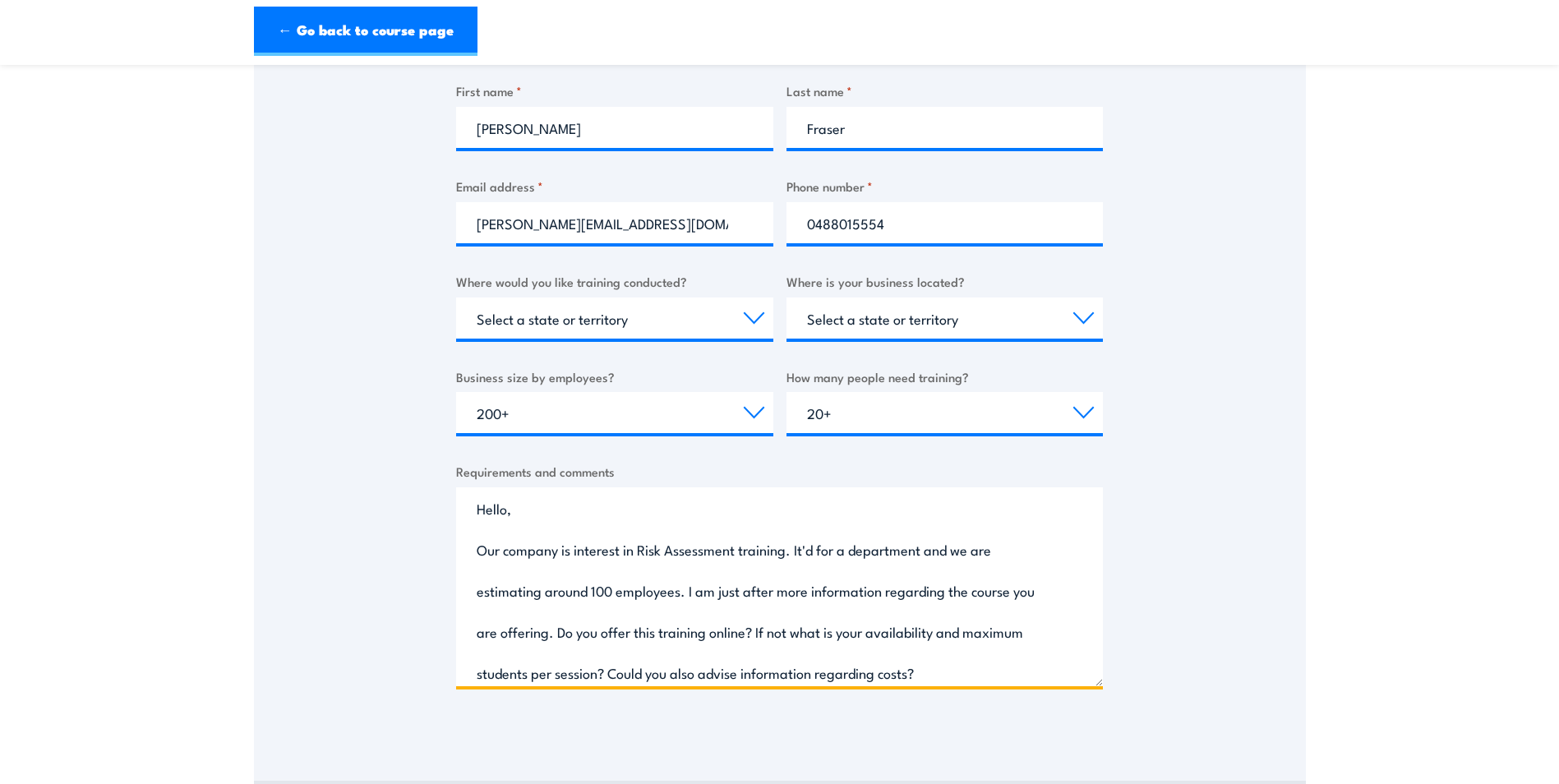
drag, startPoint x: 1101, startPoint y: 568, endPoint x: 1101, endPoint y: 697, distance: 129.0
click at [1101, 697] on div "Business name * Casino Food Company First name * Hannah Last name * Fraser Emai…" at bounding box center [780, 350] width 647 height 729
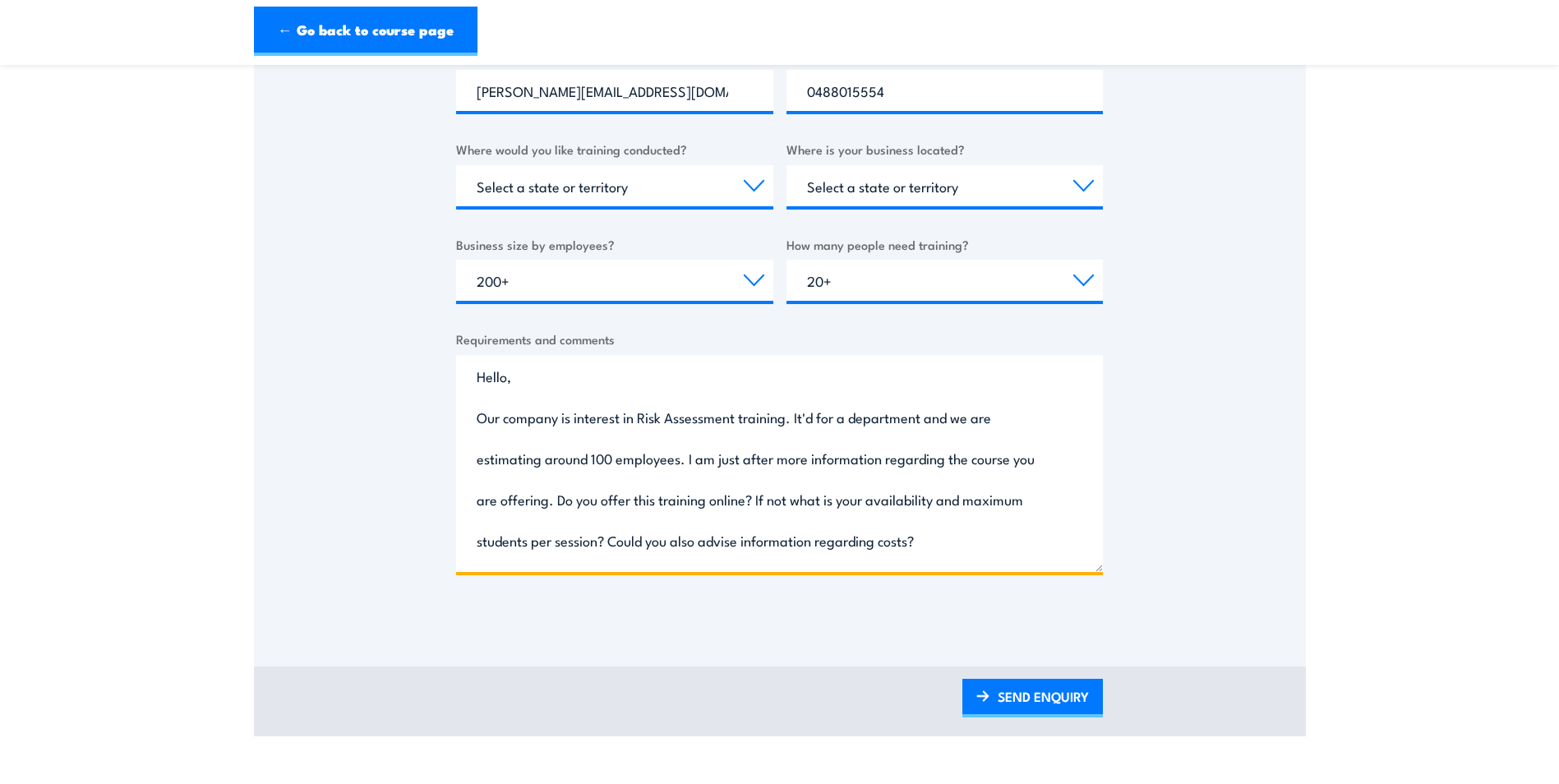
scroll to position [575, 0]
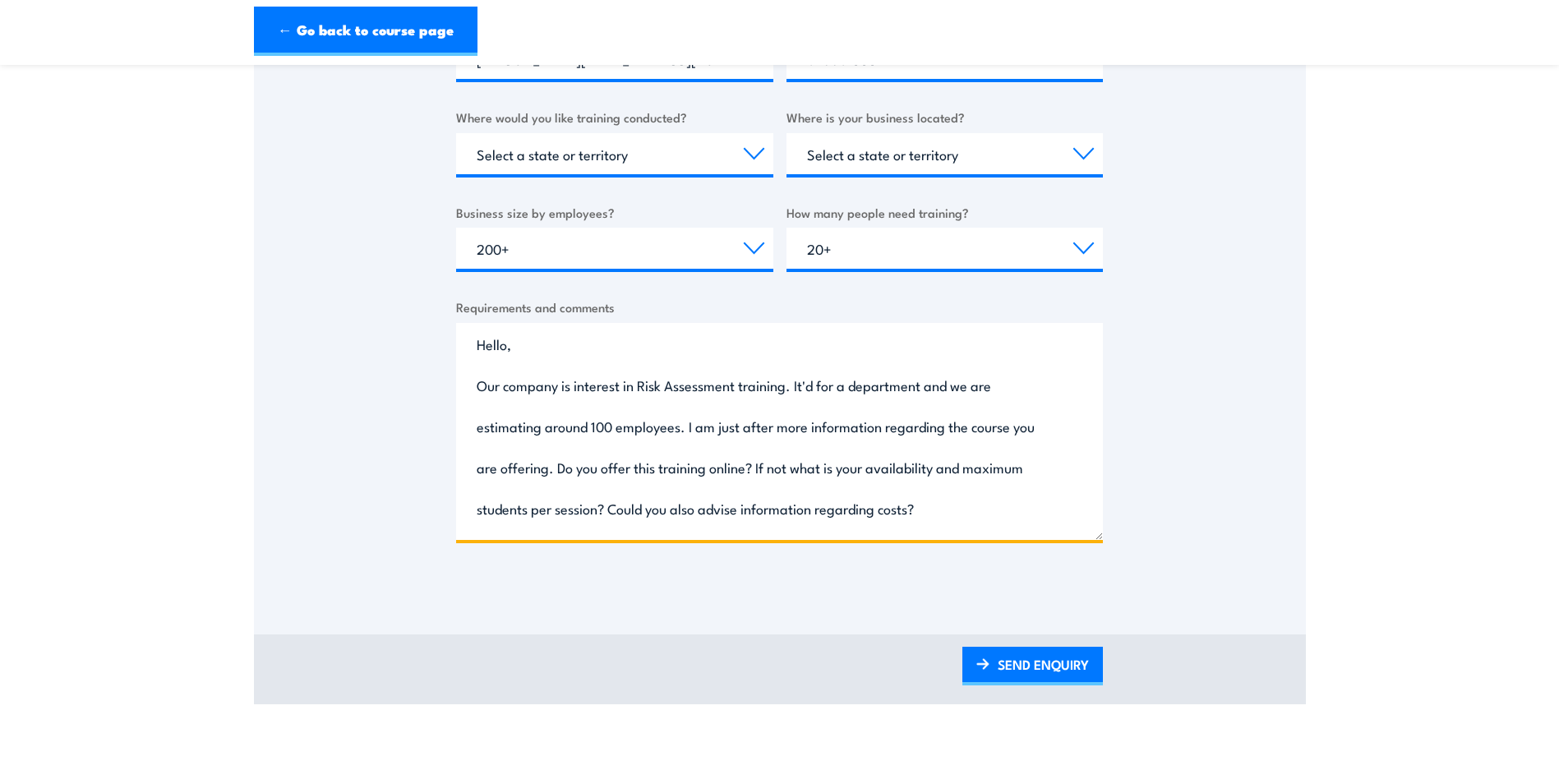
click at [817, 392] on textarea "Hello, Our company is interest in Risk Assessment training. It'd for a departme…" at bounding box center [780, 431] width 647 height 217
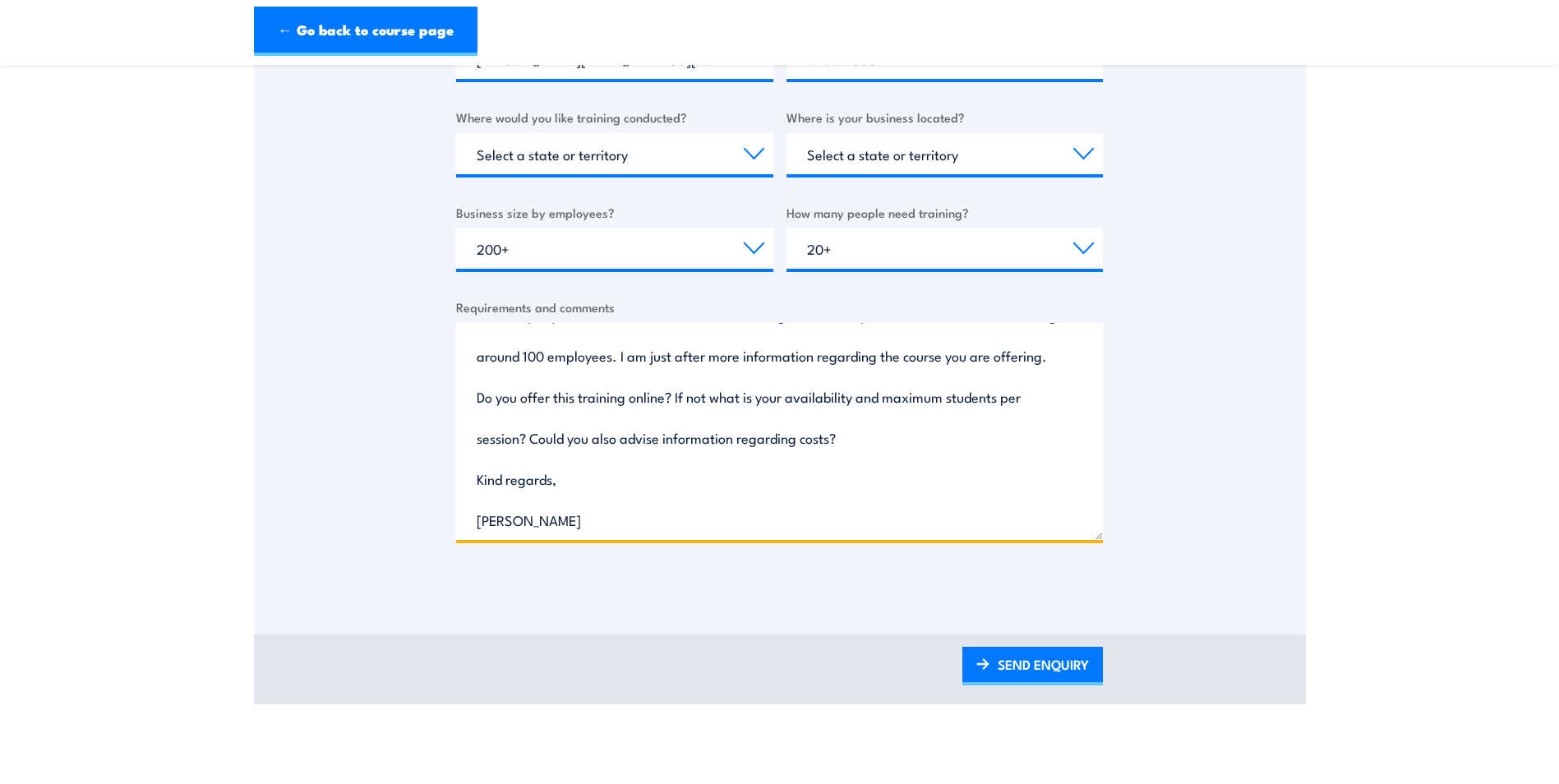
scroll to position [0, 0]
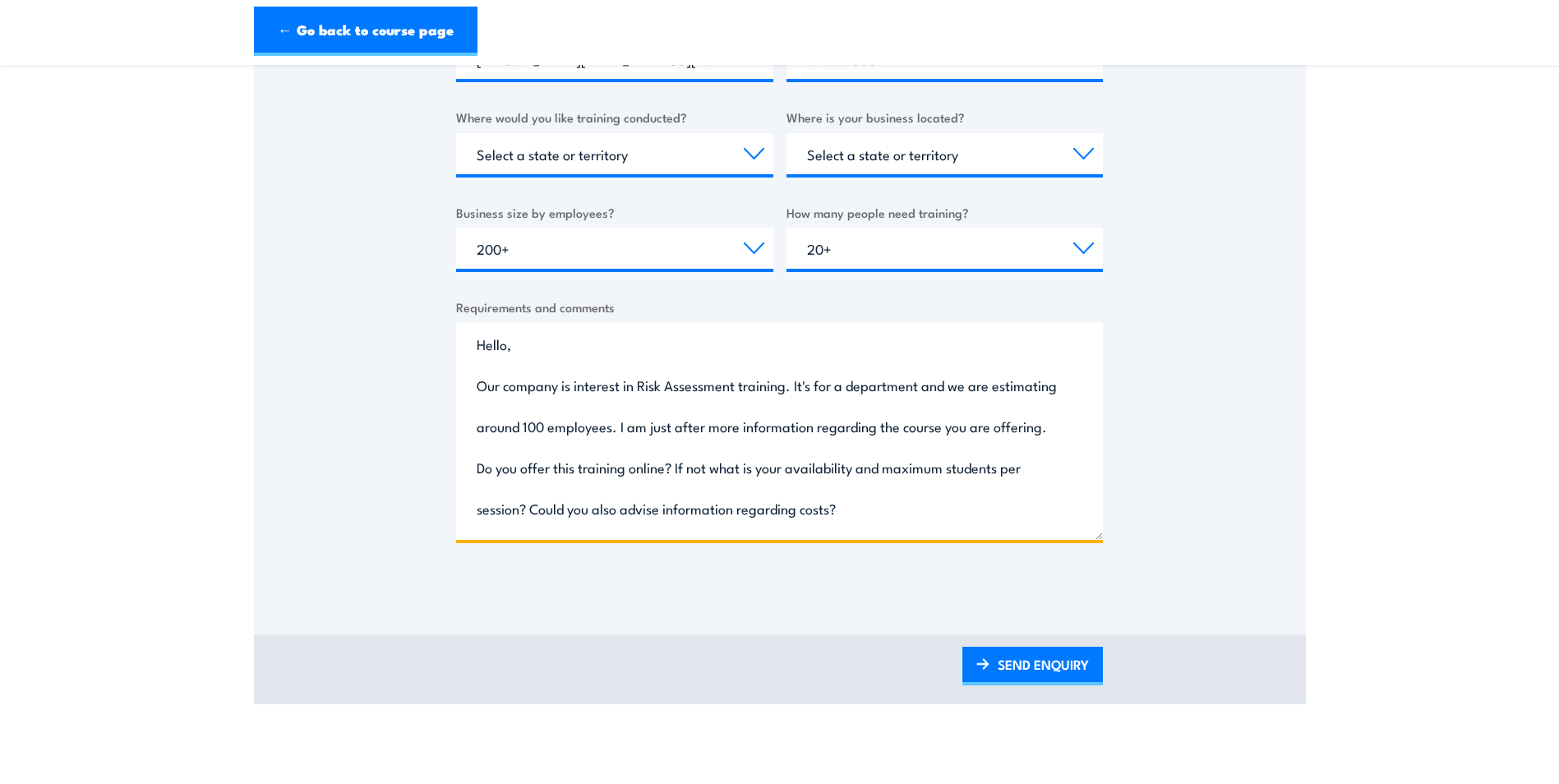
drag, startPoint x: 567, startPoint y: 517, endPoint x: 431, endPoint y: 317, distance: 241.9
click at [431, 317] on div "Thank you for your interest in this course. Speak to our sales team for tailore…" at bounding box center [780, 114] width 1052 height 950
type textarea "Hello, Our company is interest in Risk Assessment training. It's for a departme…"
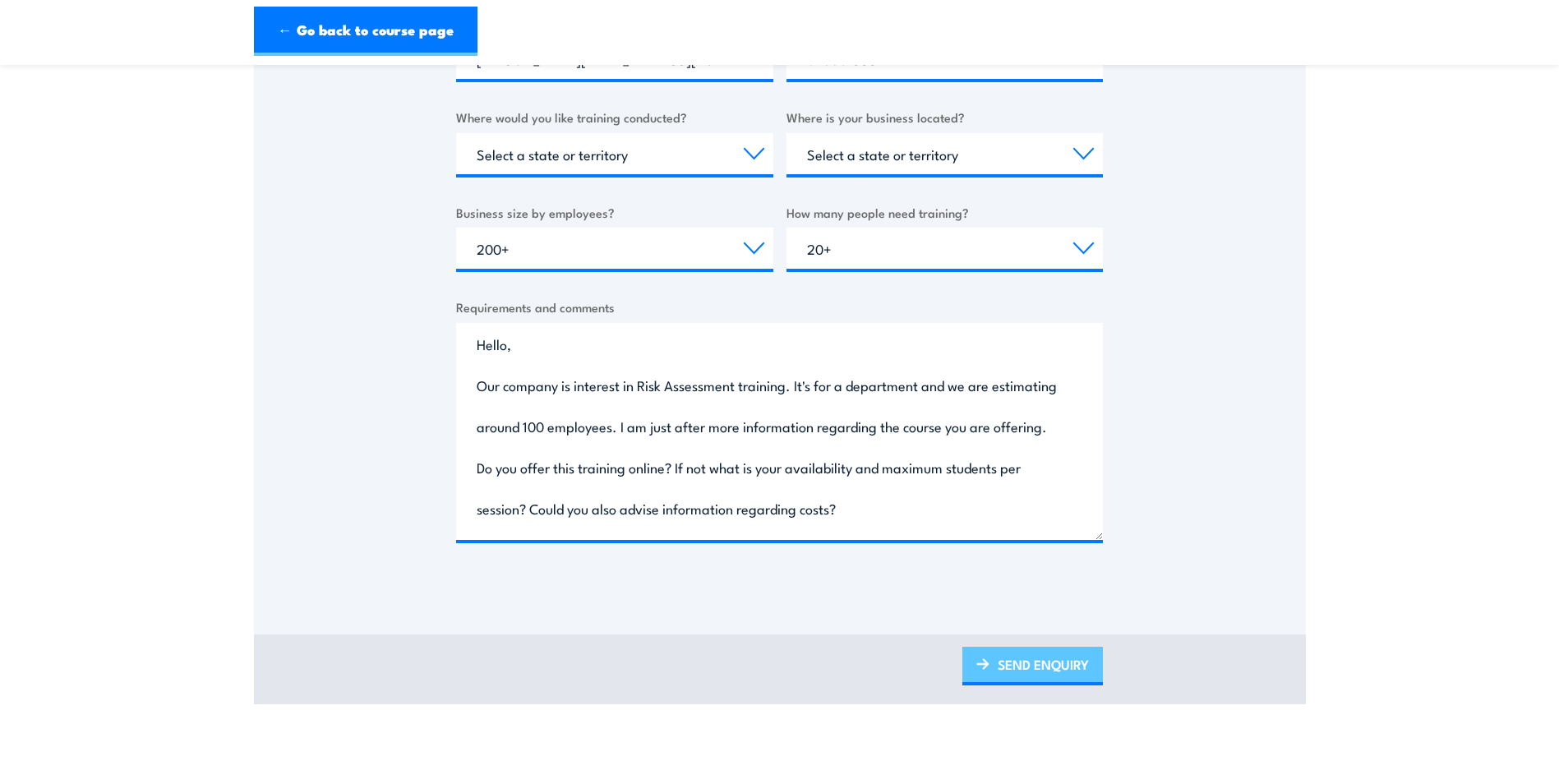
click at [1035, 670] on link "SEND ENQUIRY" at bounding box center [1033, 665] width 140 height 39
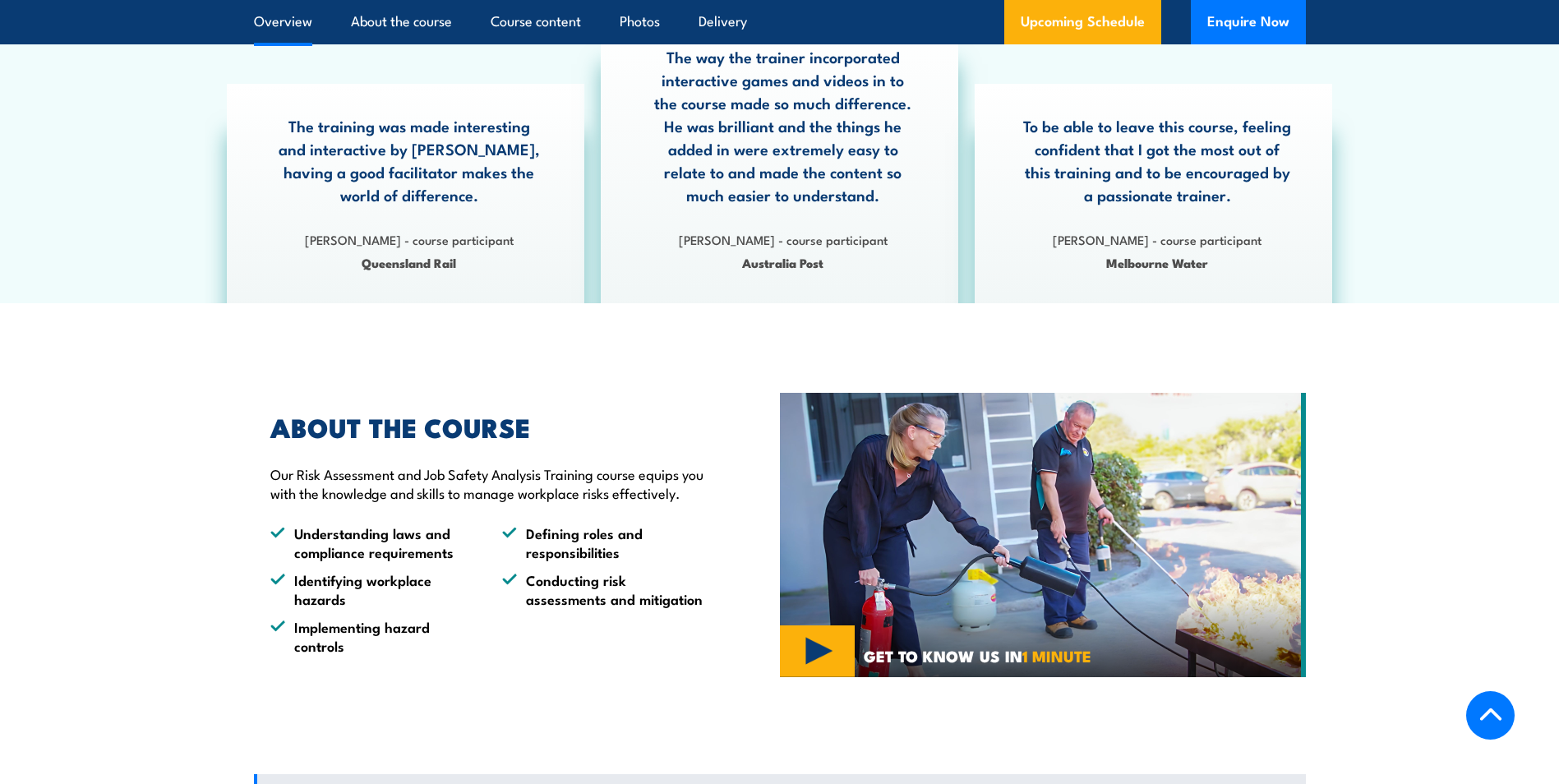
scroll to position [903, 0]
